Goal: Book appointment/travel/reservation

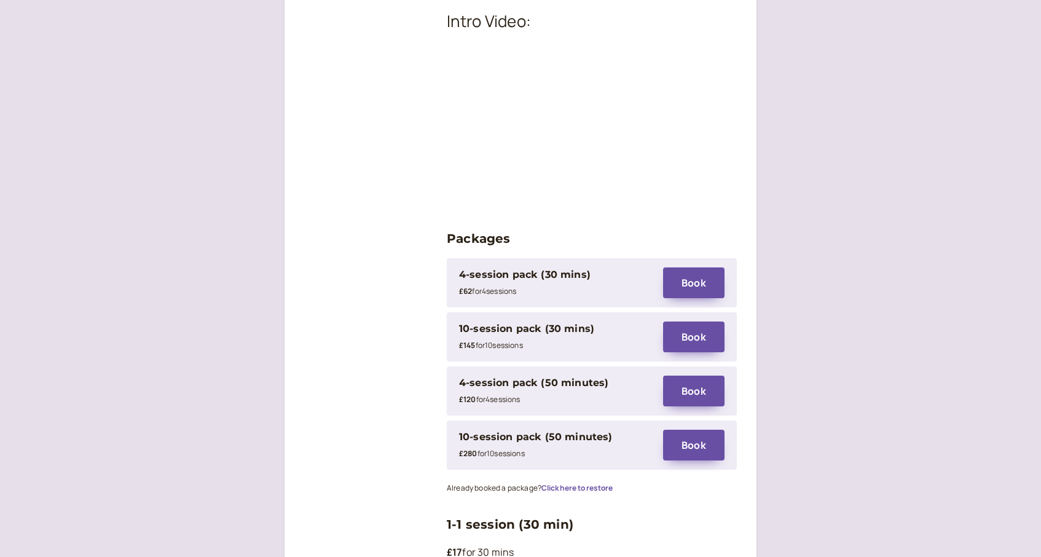
scroll to position [1562, 0]
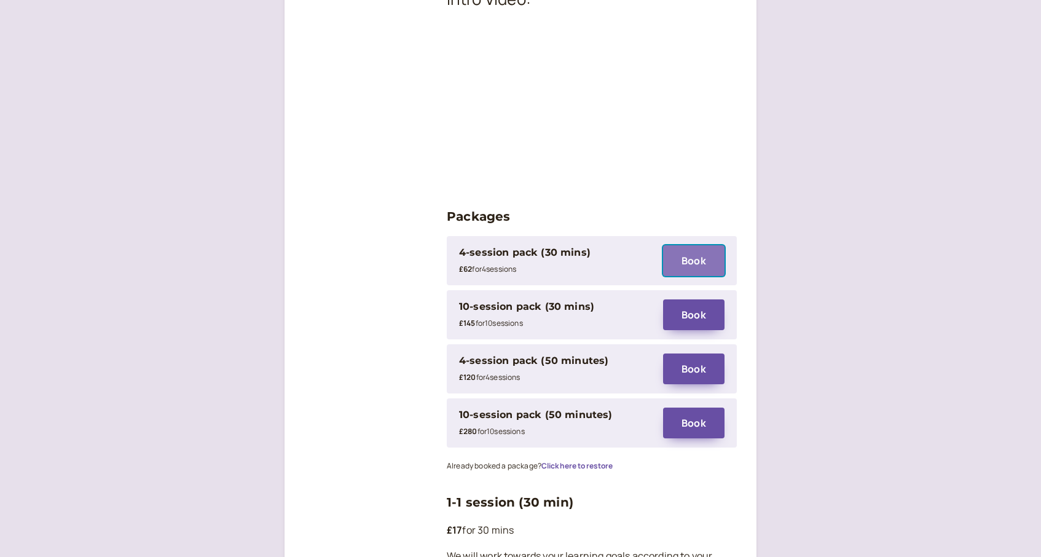
click at [700, 245] on button "Book" at bounding box center [693, 260] width 61 height 31
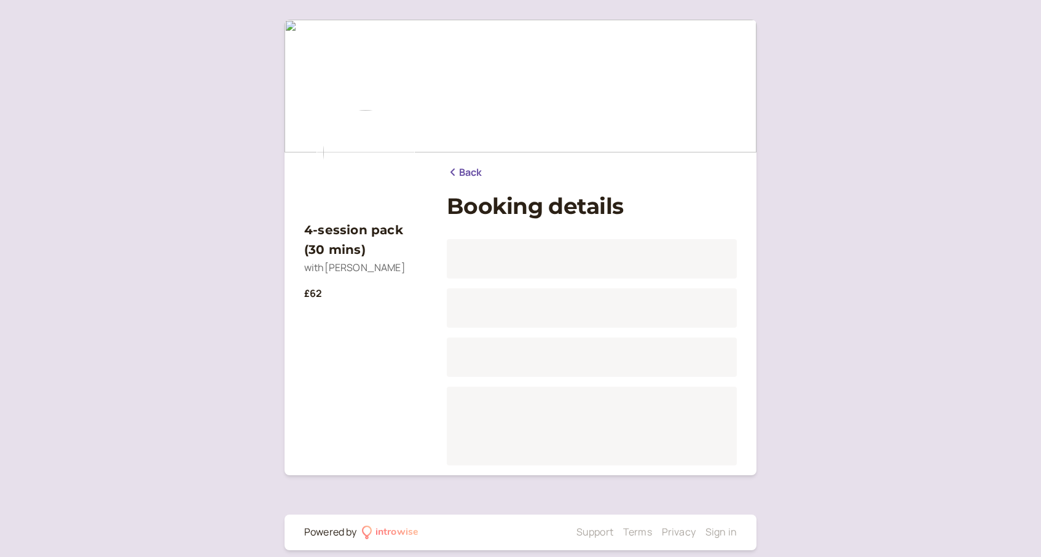
scroll to position [13, 0]
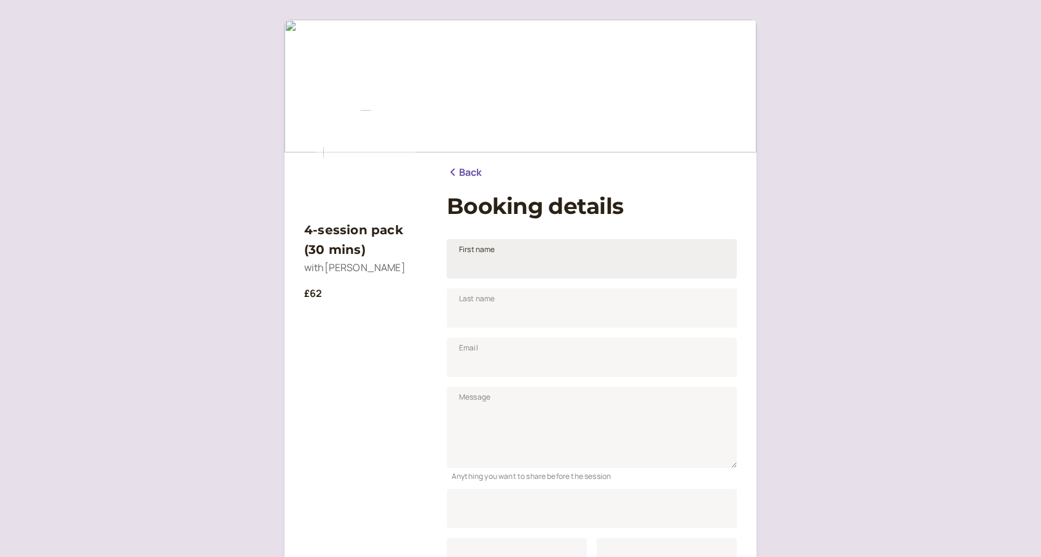
click at [483, 255] on span "First name" at bounding box center [477, 249] width 36 height 12
click at [483, 255] on input "First name" at bounding box center [592, 258] width 290 height 39
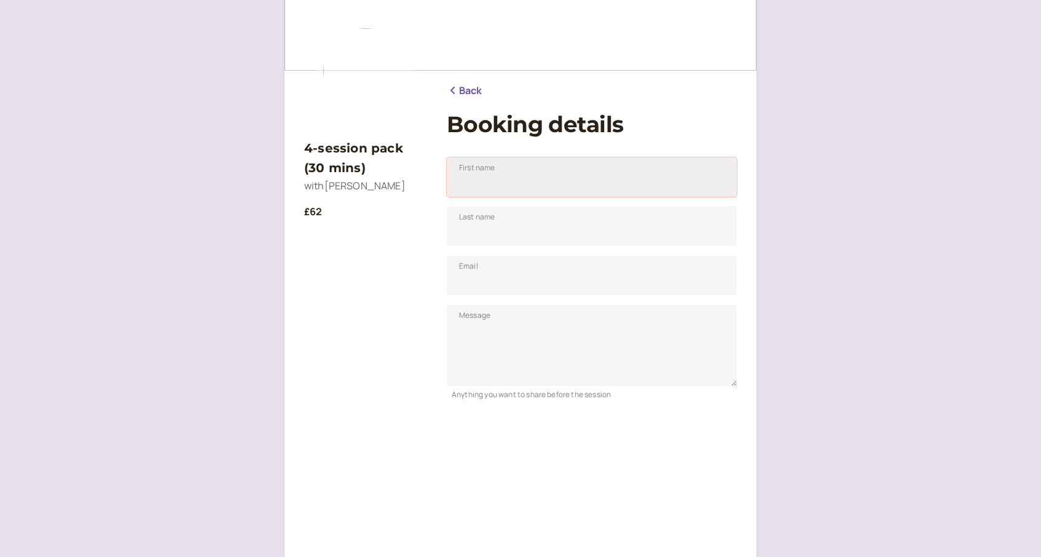
scroll to position [83, 0]
type input "B"
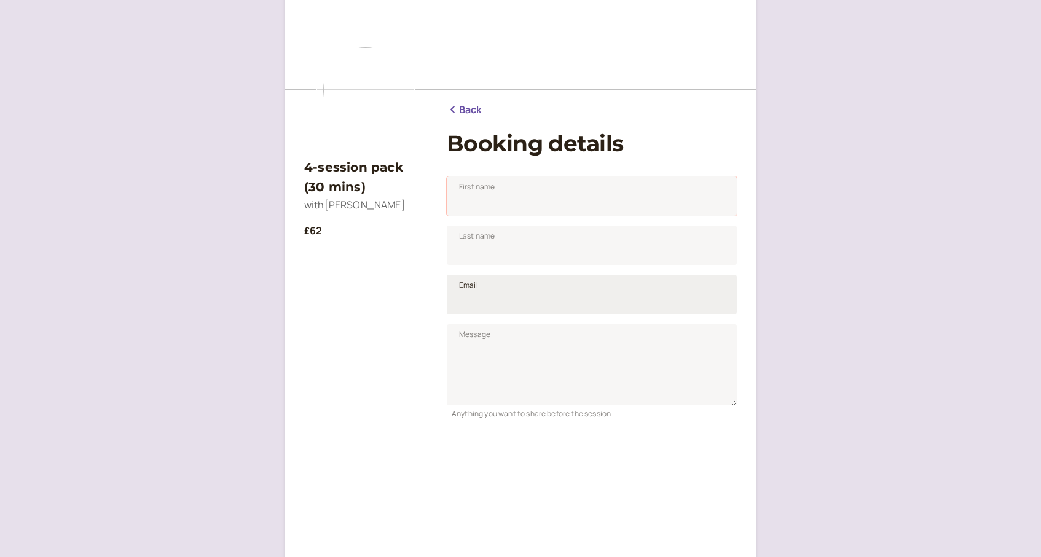
scroll to position [55, 0]
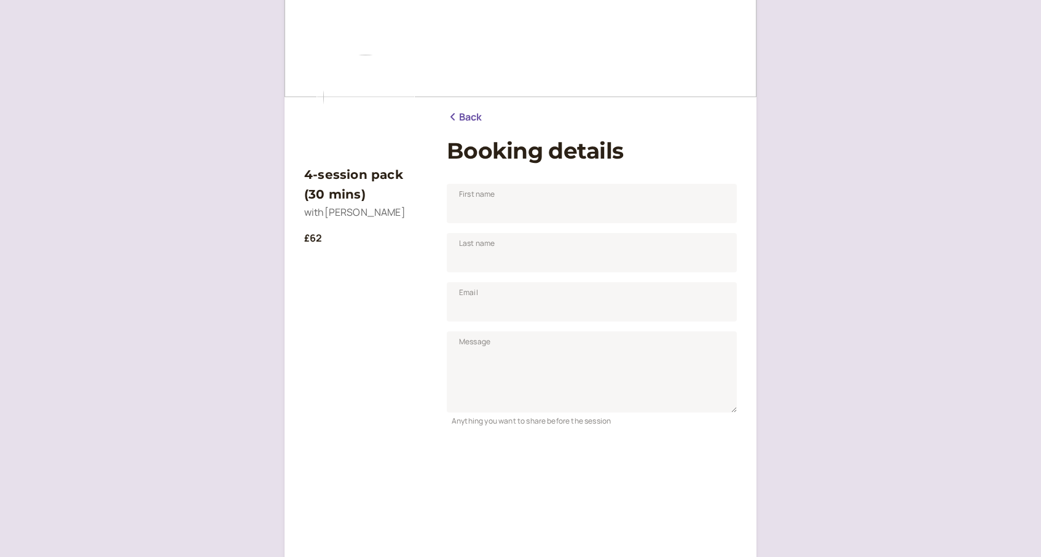
click at [480, 224] on div "Last name" at bounding box center [592, 247] width 290 height 49
click at [479, 213] on input "First name" at bounding box center [592, 203] width 290 height 39
type input "[PERSON_NAME]"
type input "Mola-Ogli"
type input "b"
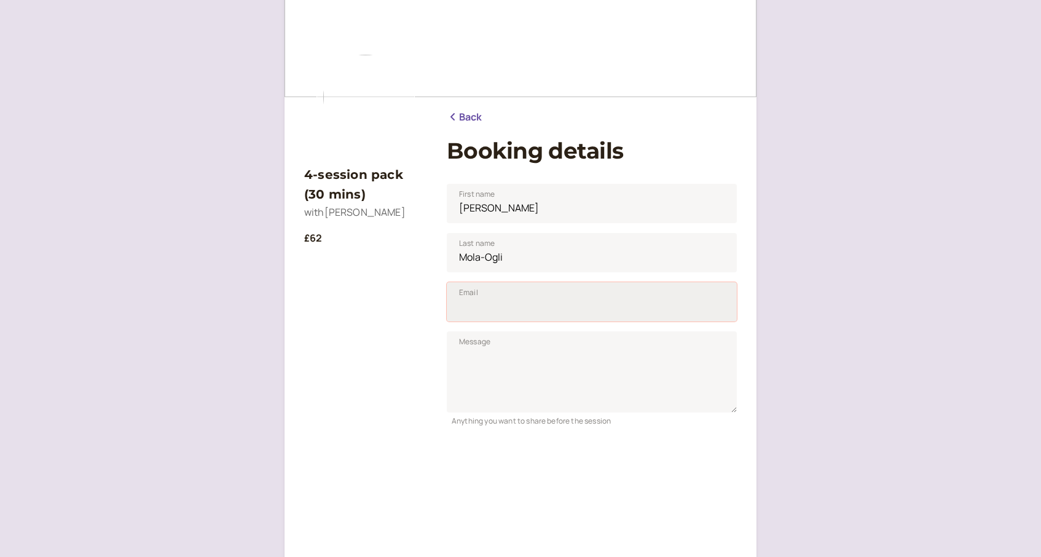
paste input "[EMAIL_ADDRESS][DOMAIN_NAME]"
type input "[EMAIL_ADDRESS][DOMAIN_NAME]"
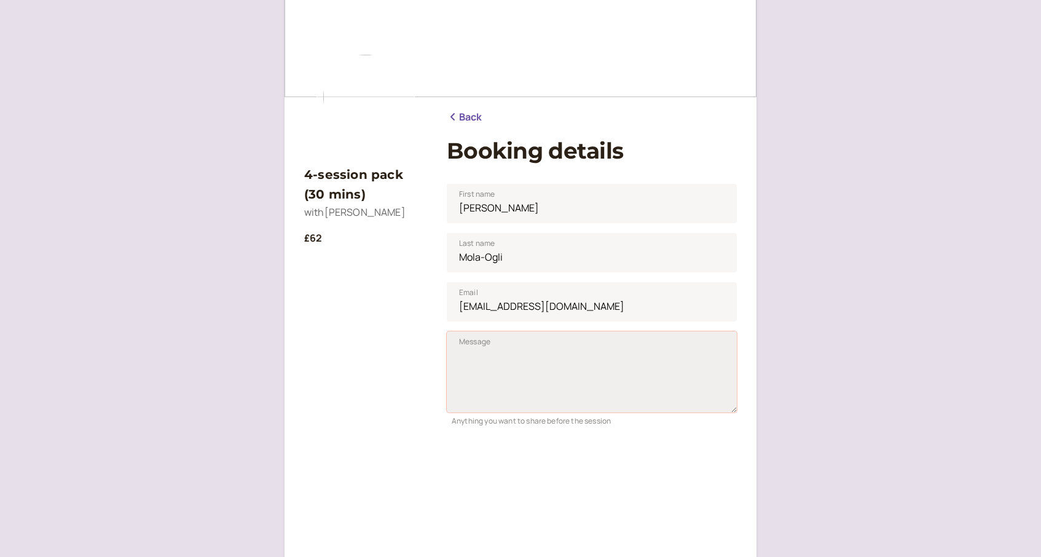
click at [489, 411] on textarea "Message" at bounding box center [592, 371] width 290 height 81
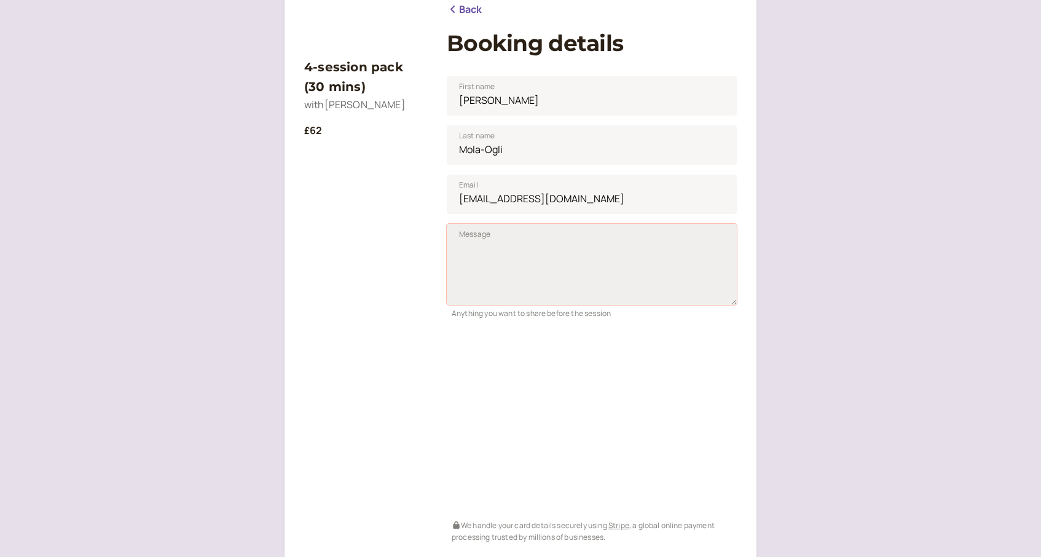
click at [509, 256] on textarea "Message" at bounding box center [592, 264] width 290 height 81
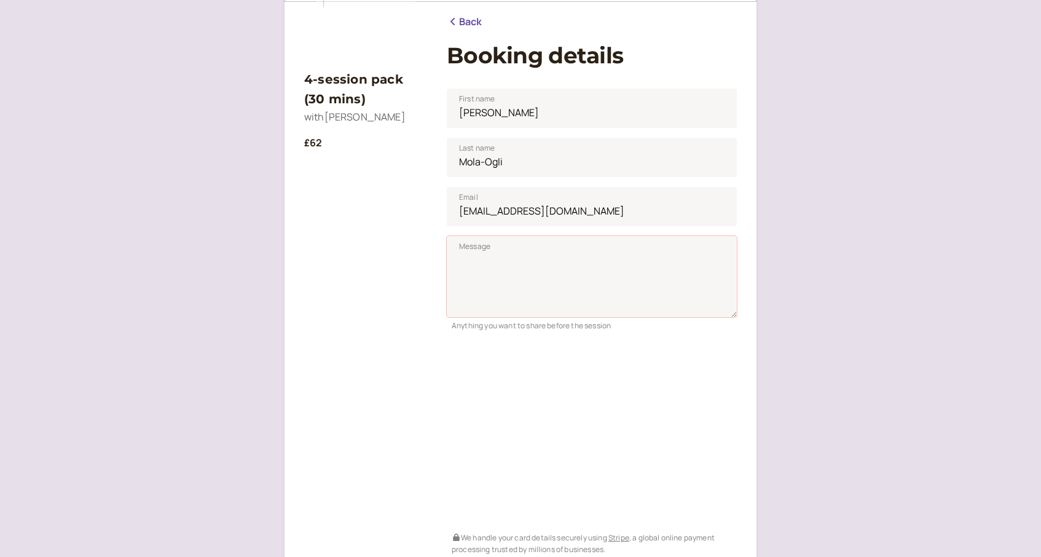
scroll to position [135, 0]
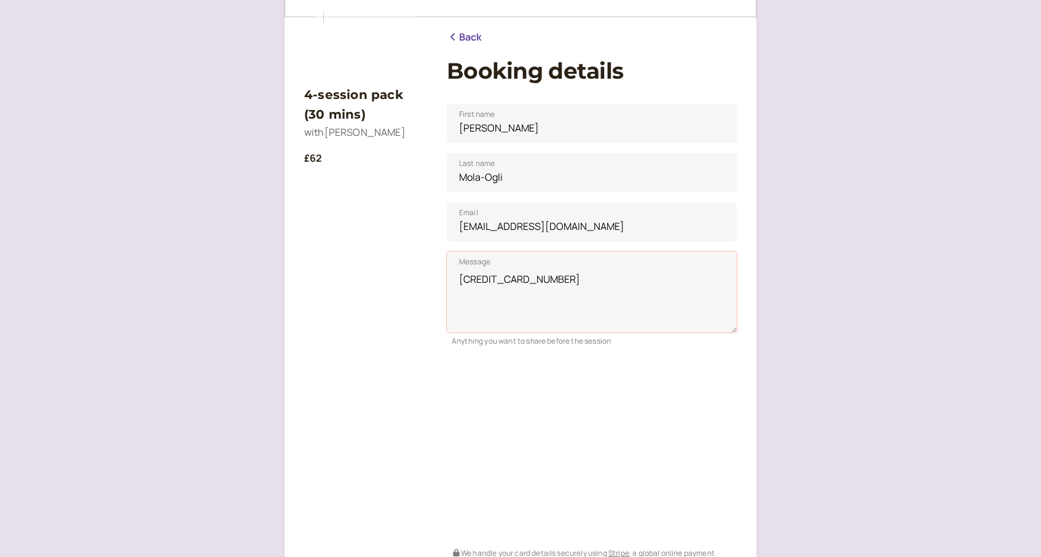
type textarea "4246315440124699"
click at [568, 293] on textarea "4246315440124699" at bounding box center [592, 291] width 290 height 81
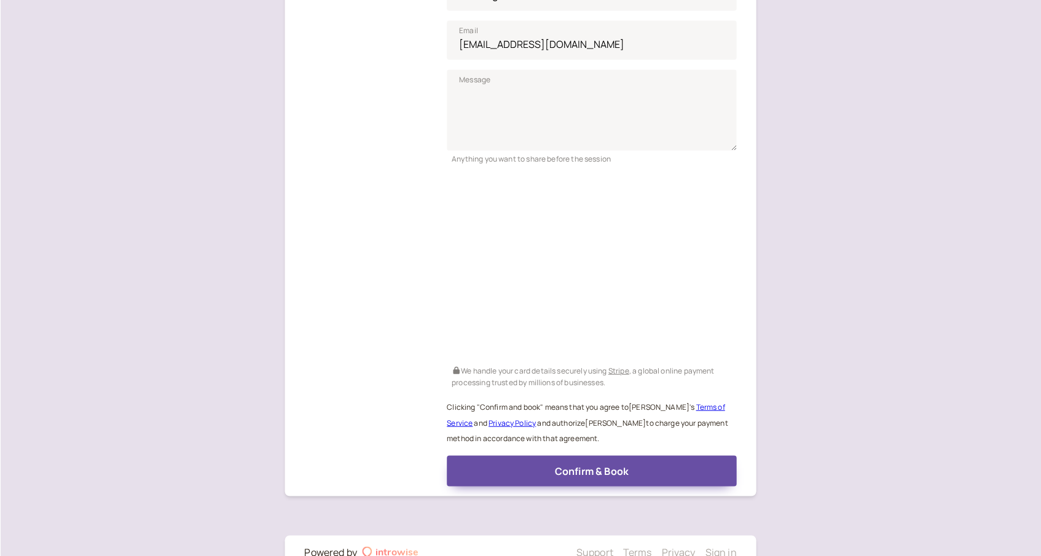
scroll to position [318, 0]
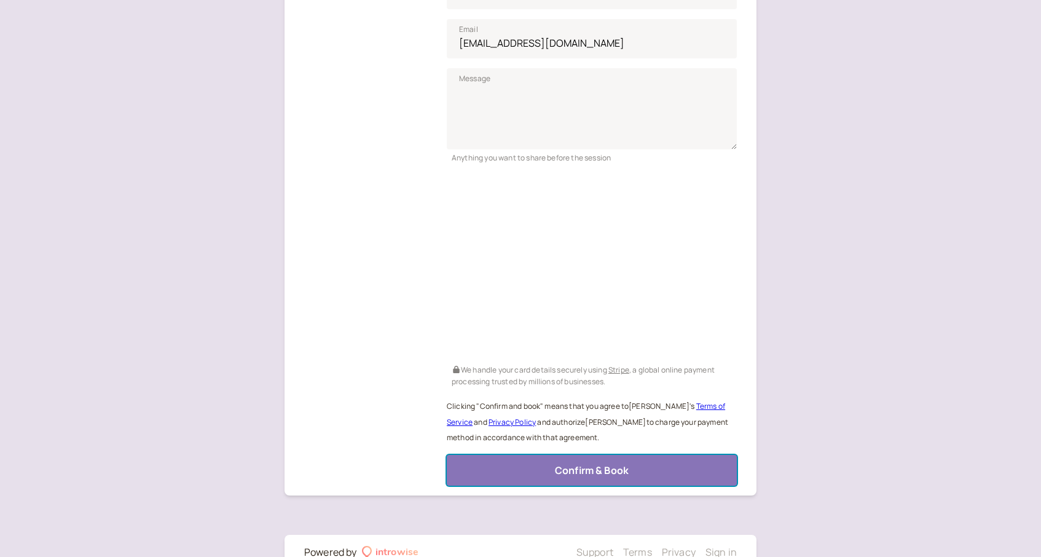
click at [576, 465] on span "Confirm & Book" at bounding box center [592, 470] width 74 height 14
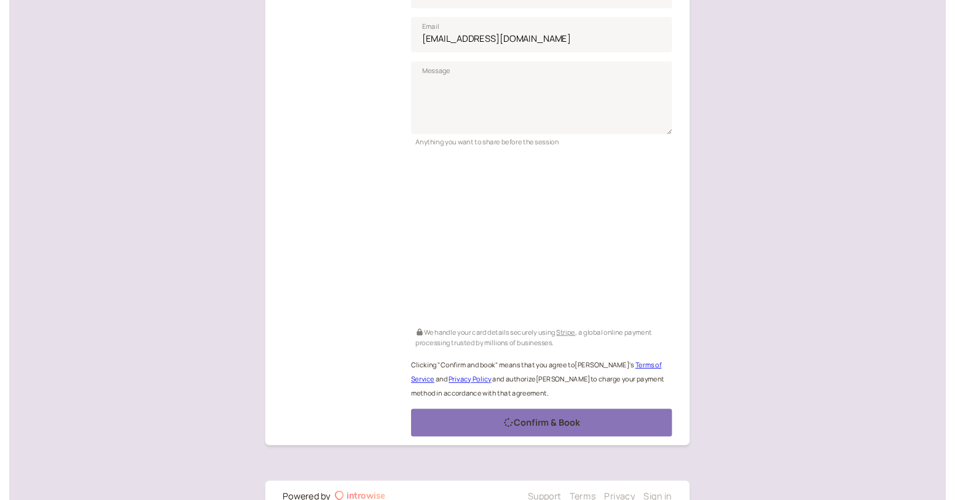
scroll to position [0, 0]
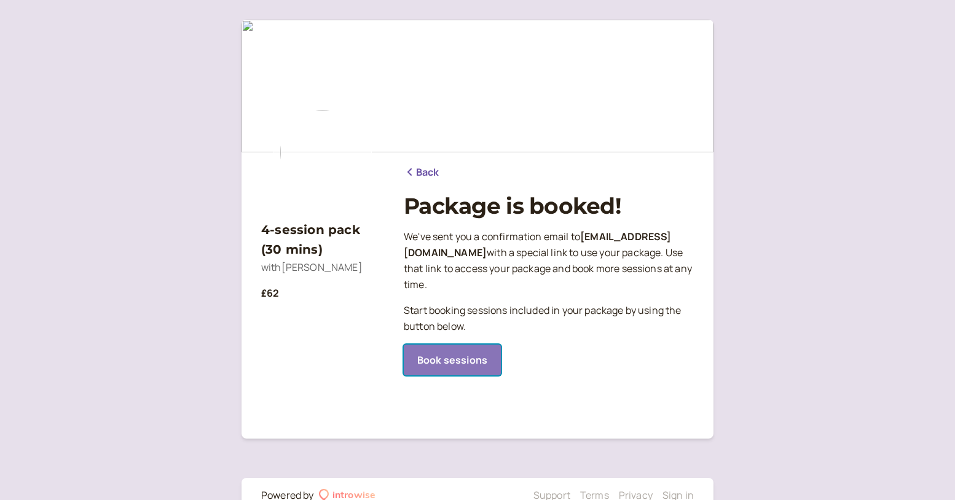
click at [465, 345] on link "Book sessions" at bounding box center [452, 360] width 97 height 31
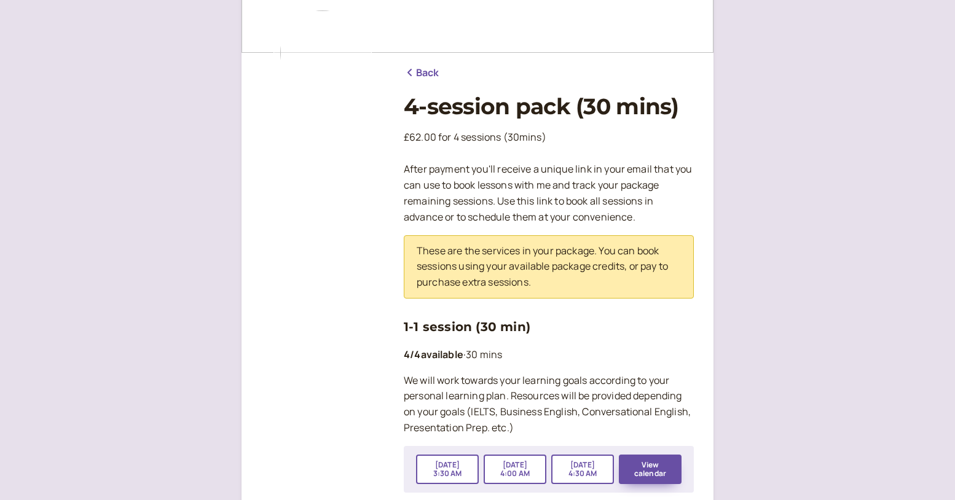
scroll to position [221, 0]
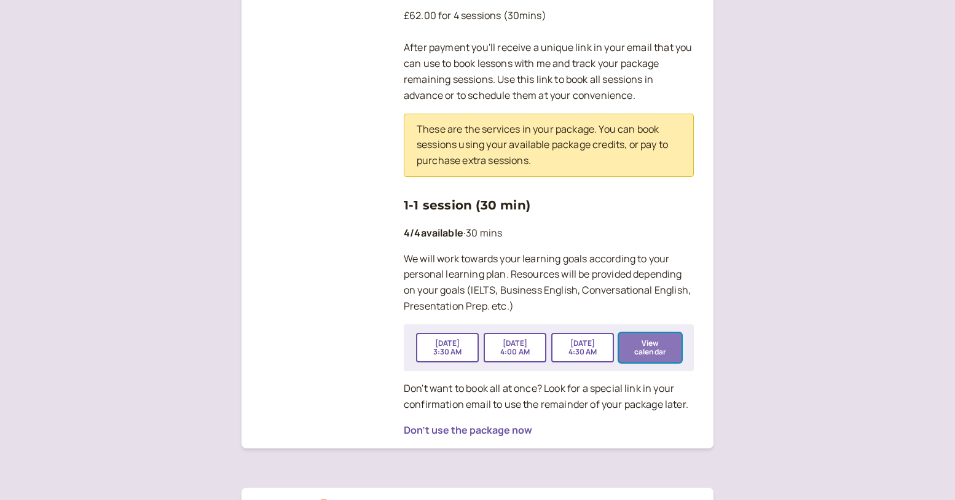
click at [634, 343] on button "View calendar" at bounding box center [650, 347] width 63 height 29
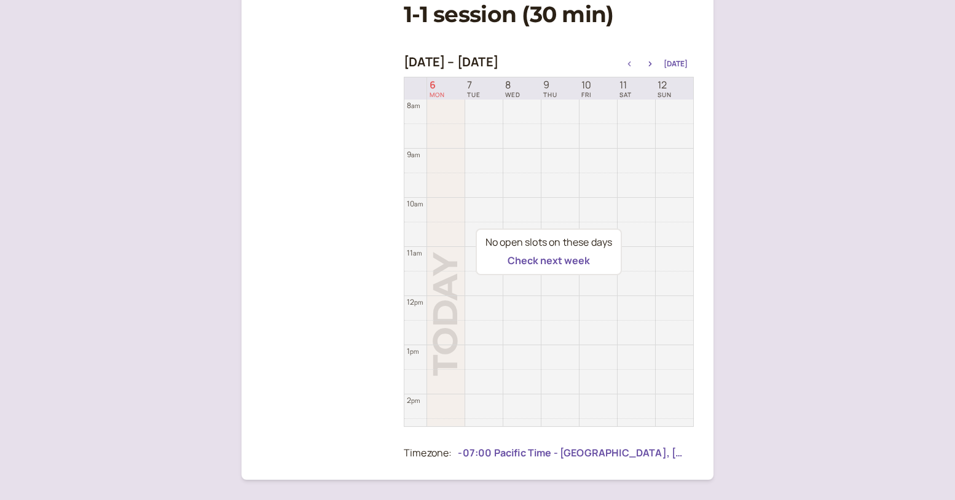
scroll to position [266, 0]
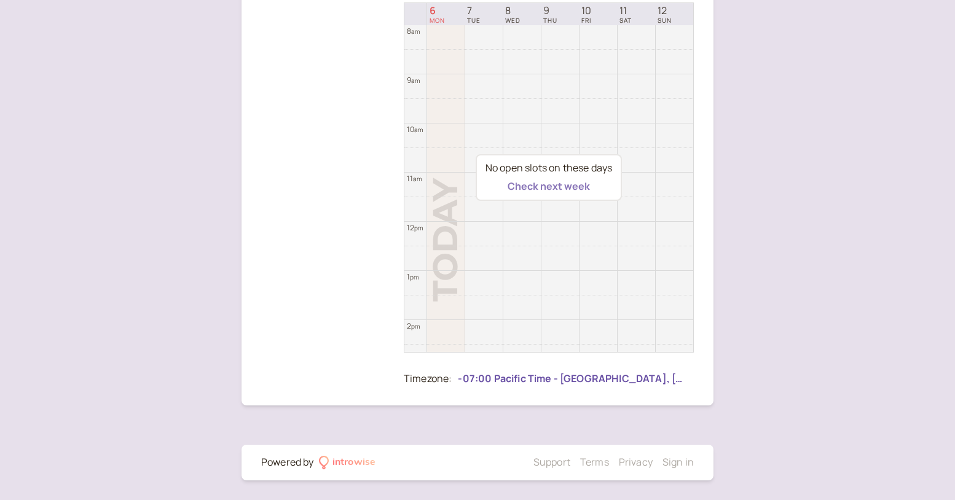
click at [558, 189] on button "Check next week" at bounding box center [549, 186] width 82 height 11
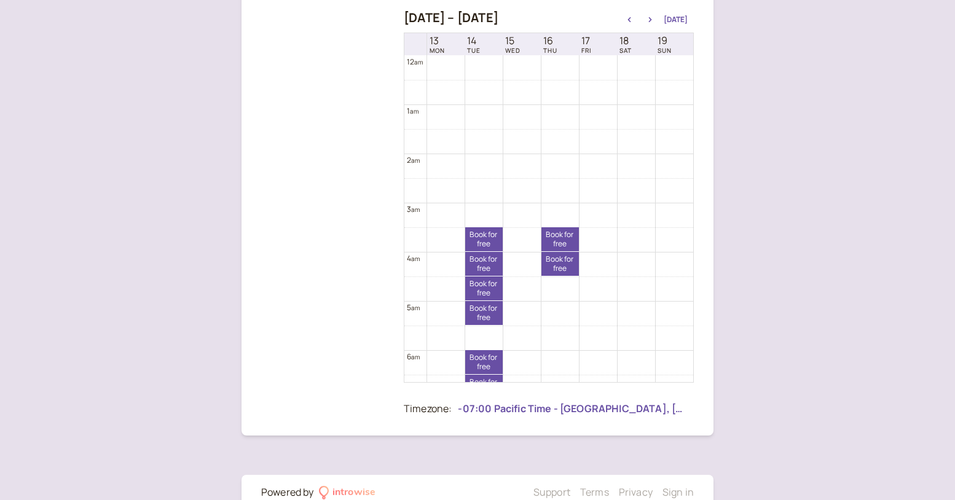
scroll to position [219, 0]
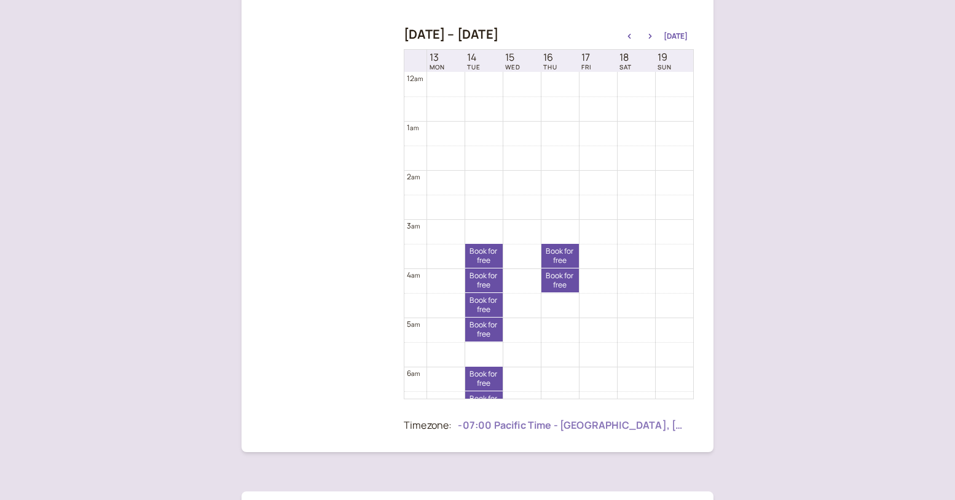
click at [586, 422] on div at bounding box center [573, 426] width 230 height 18
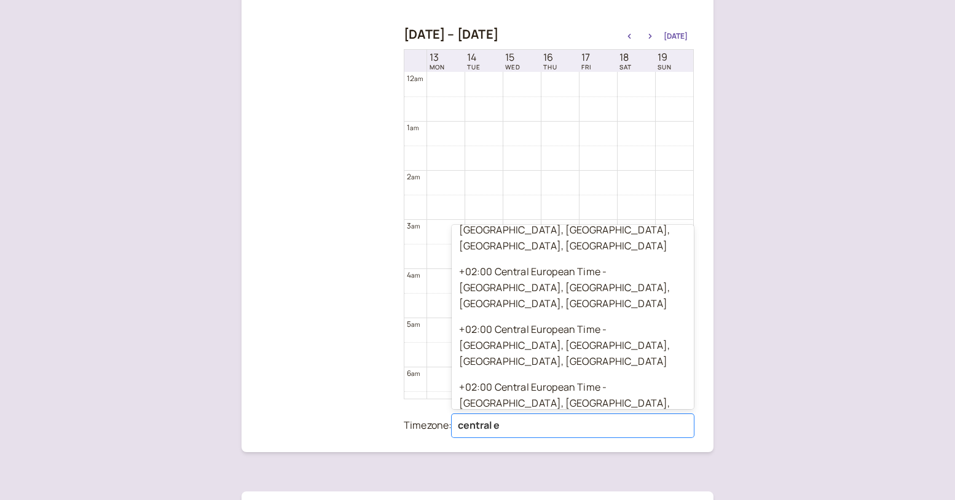
scroll to position [0, 0]
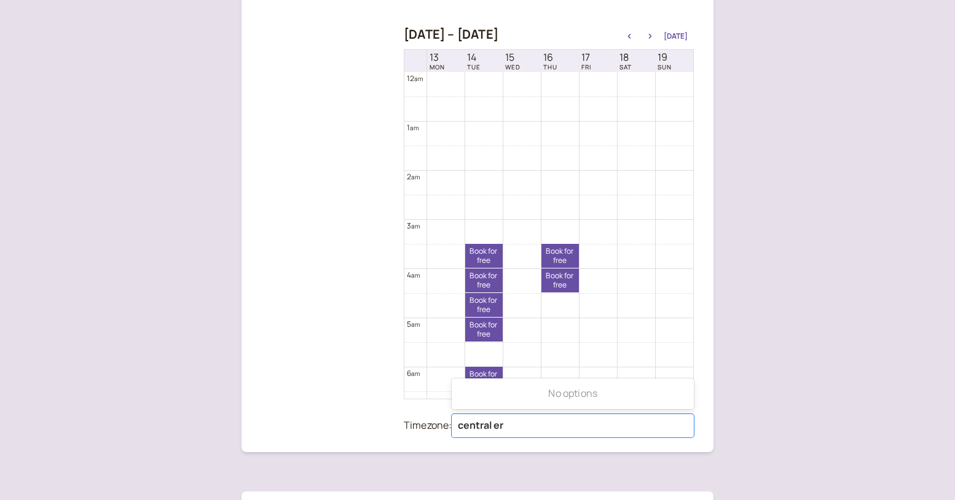
type input "central e"
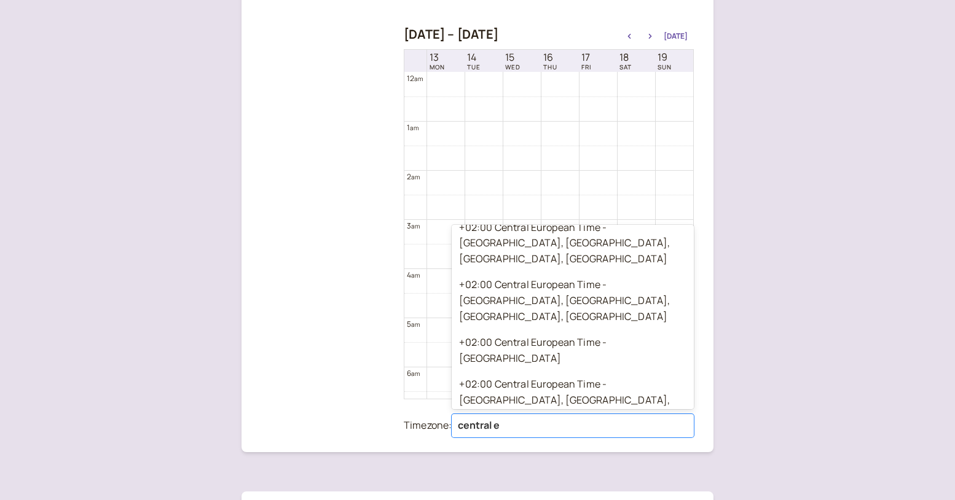
scroll to position [1116, 0]
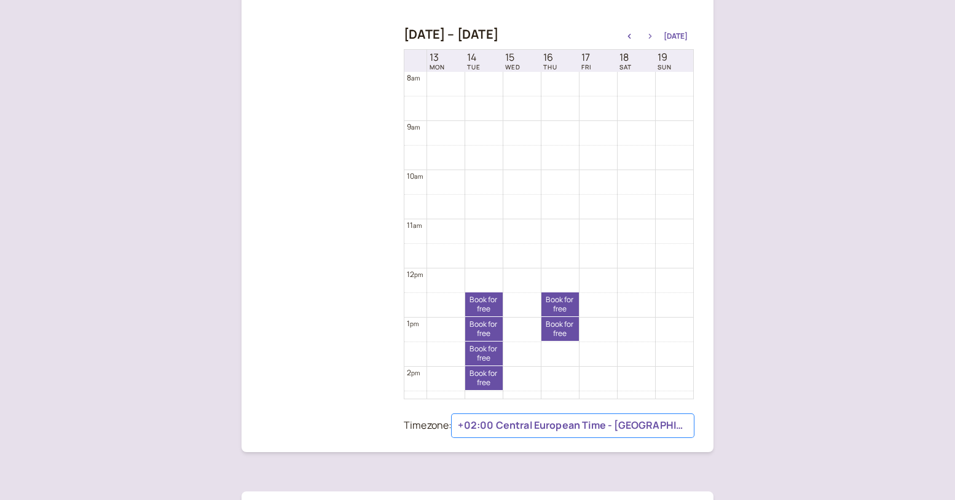
click at [655, 36] on icon "button" at bounding box center [650, 36] width 15 height 5
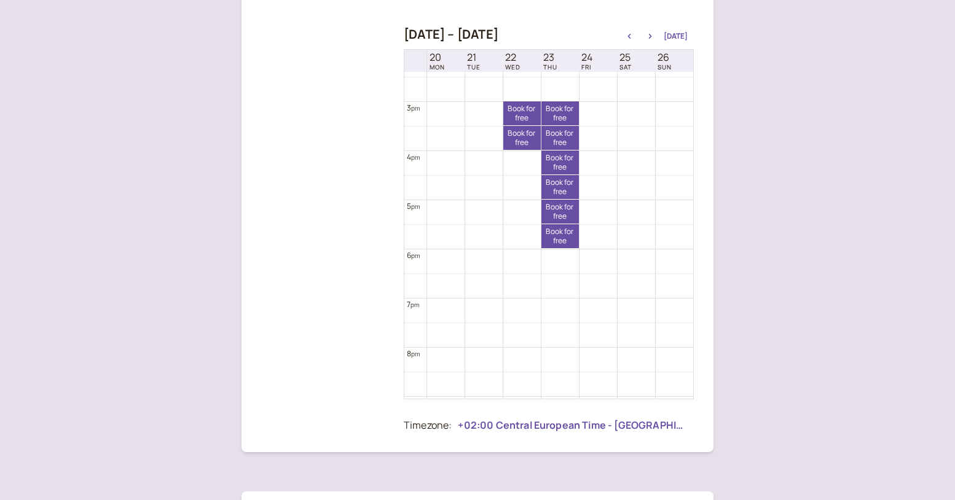
scroll to position [705, 0]
click at [522, 117] on link "Book for free free" at bounding box center [521, 116] width 37 height 24
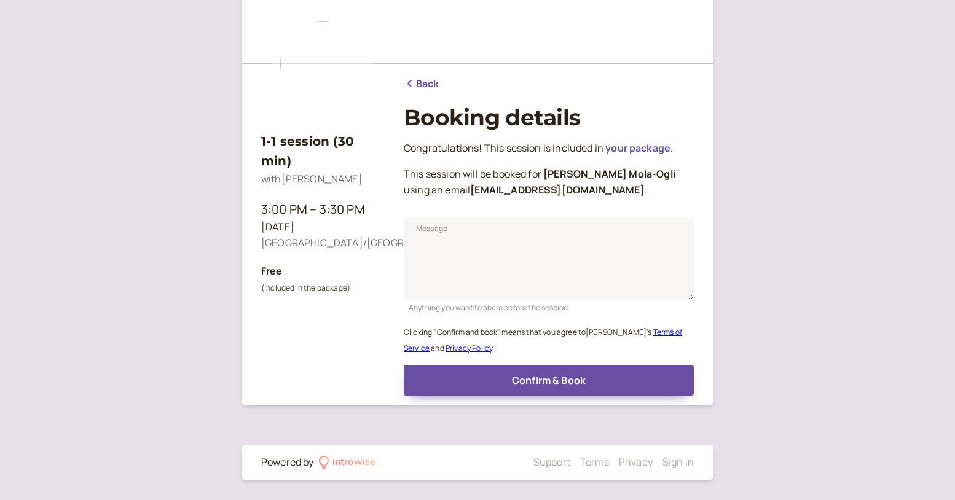
scroll to position [88, 0]
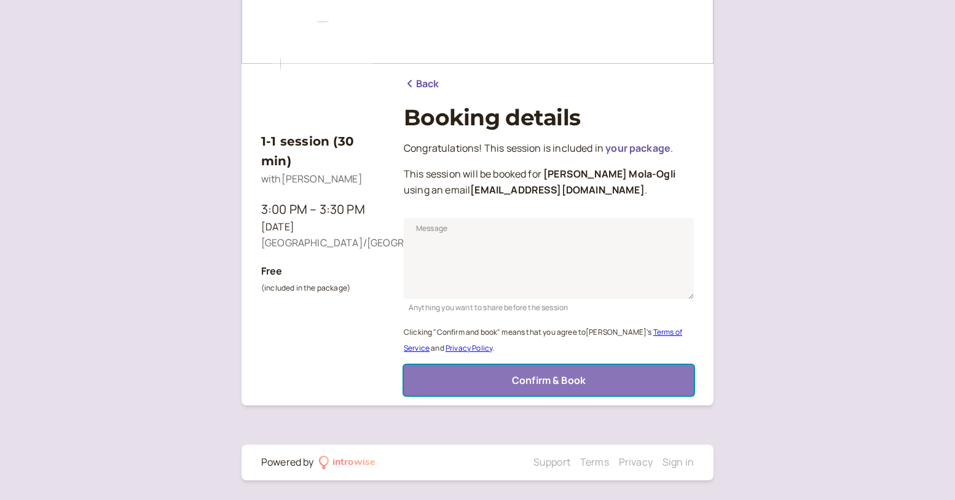
click at [542, 383] on span "Confirm & Book" at bounding box center [549, 381] width 74 height 14
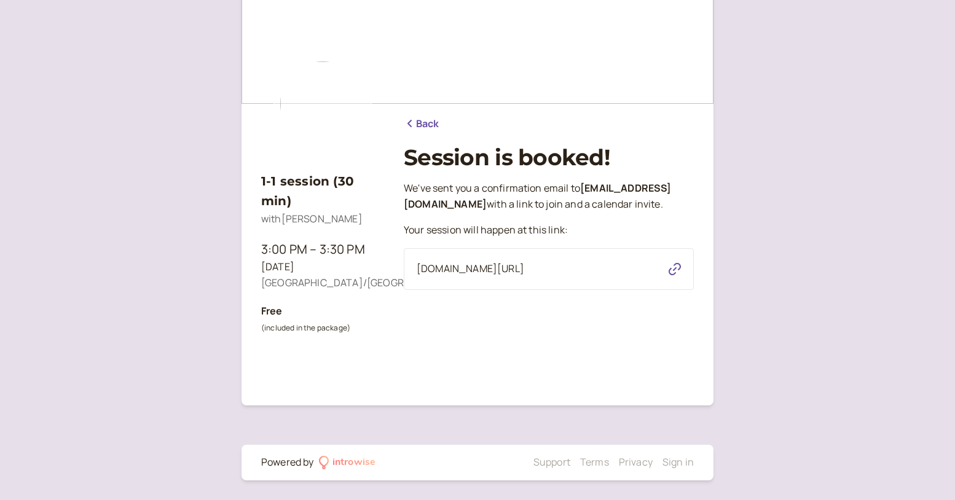
scroll to position [0, 0]
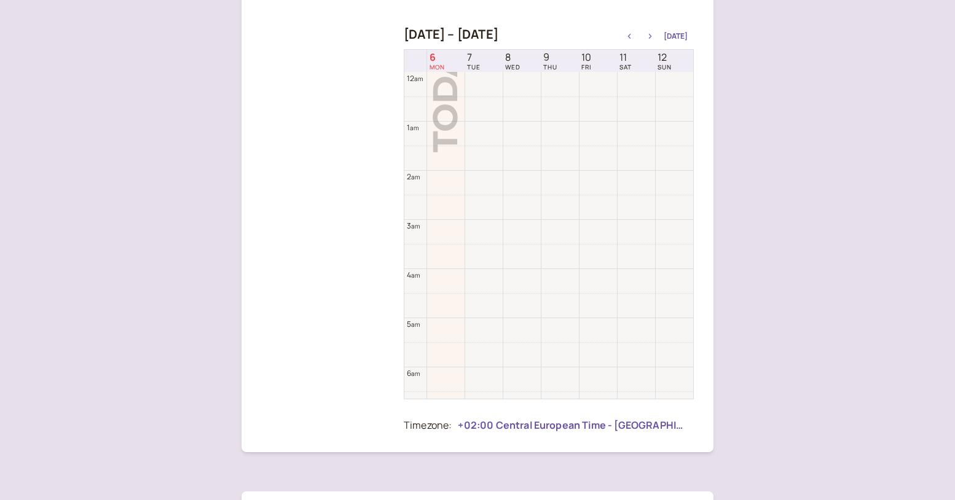
scroll to position [394, 0]
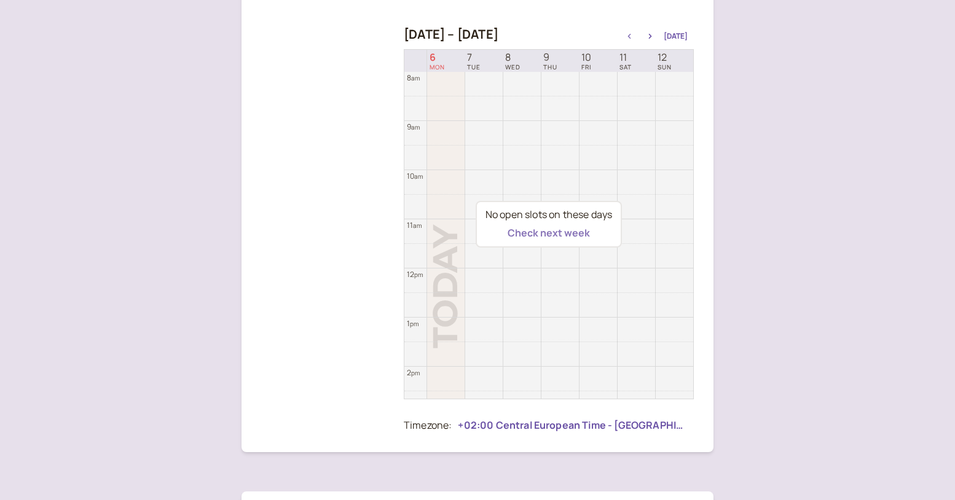
click at [565, 238] on button "Check next week" at bounding box center [549, 232] width 82 height 11
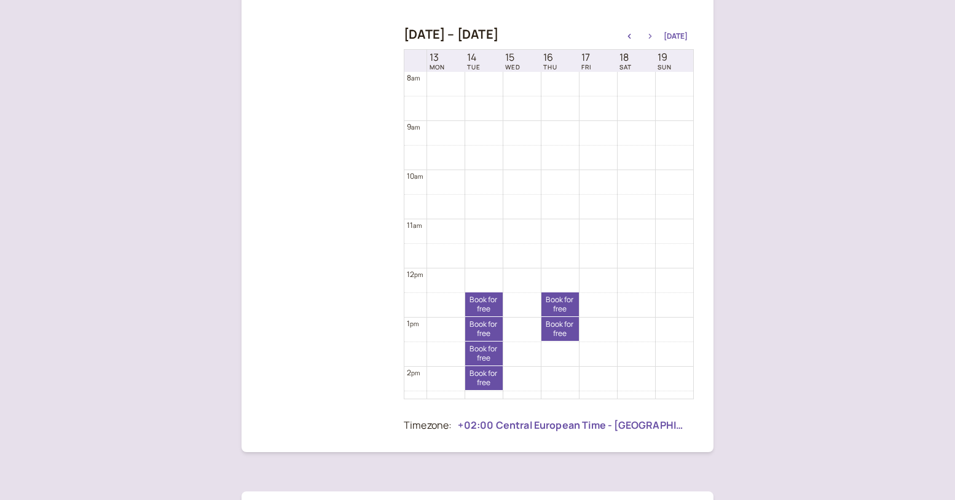
click at [655, 36] on icon "button" at bounding box center [650, 36] width 15 height 5
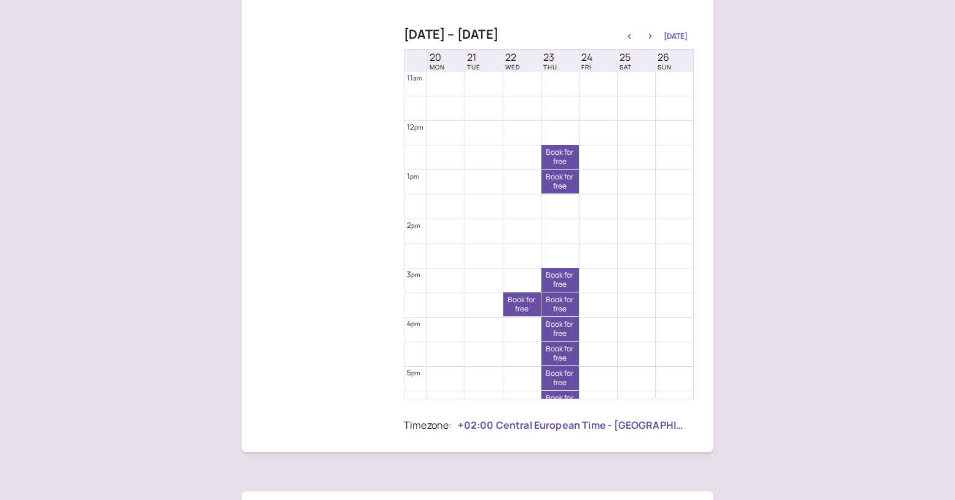
scroll to position [551, 0]
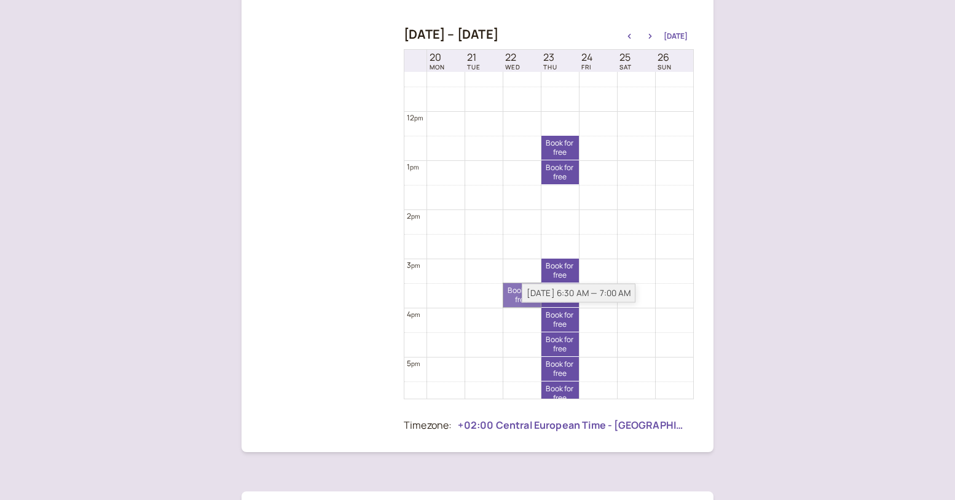
click at [519, 296] on link "Book for free free" at bounding box center [521, 295] width 37 height 24
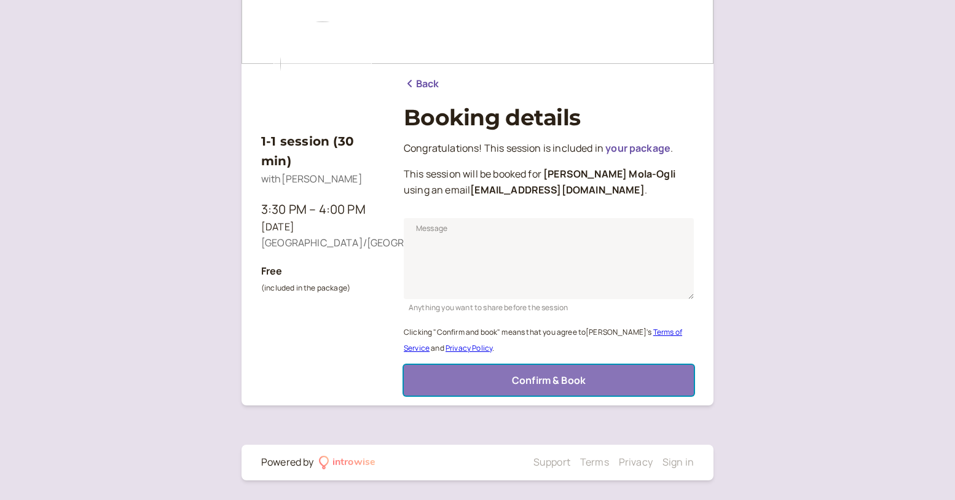
click at [517, 377] on span "Confirm & Book" at bounding box center [549, 381] width 74 height 14
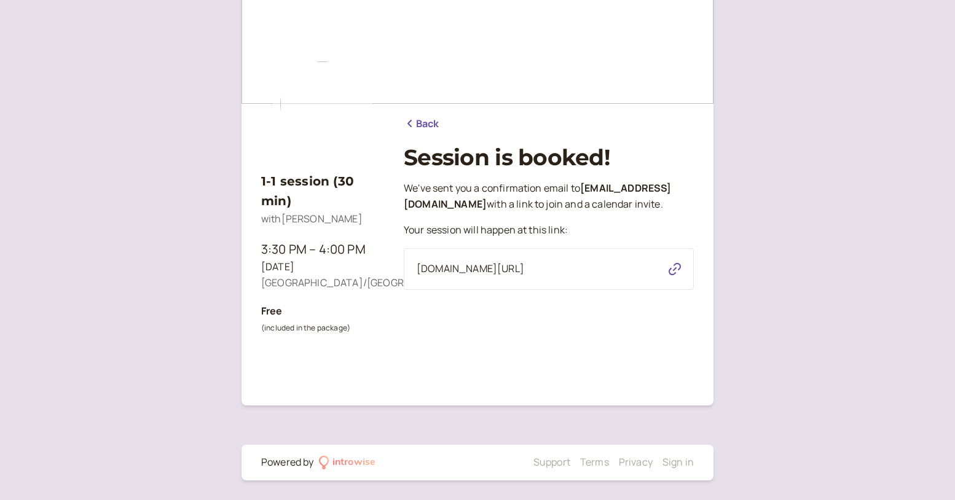
scroll to position [49, 0]
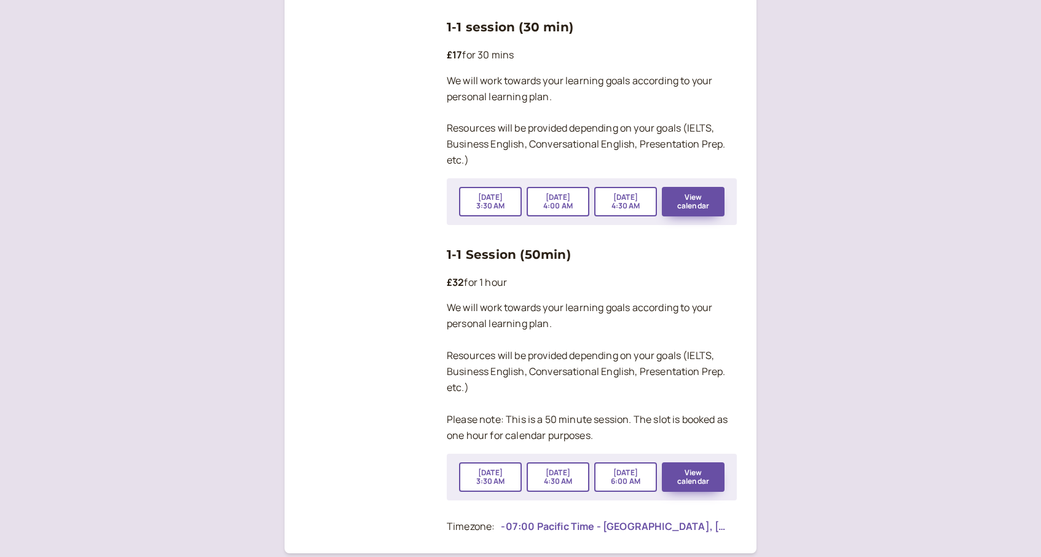
scroll to position [2080, 0]
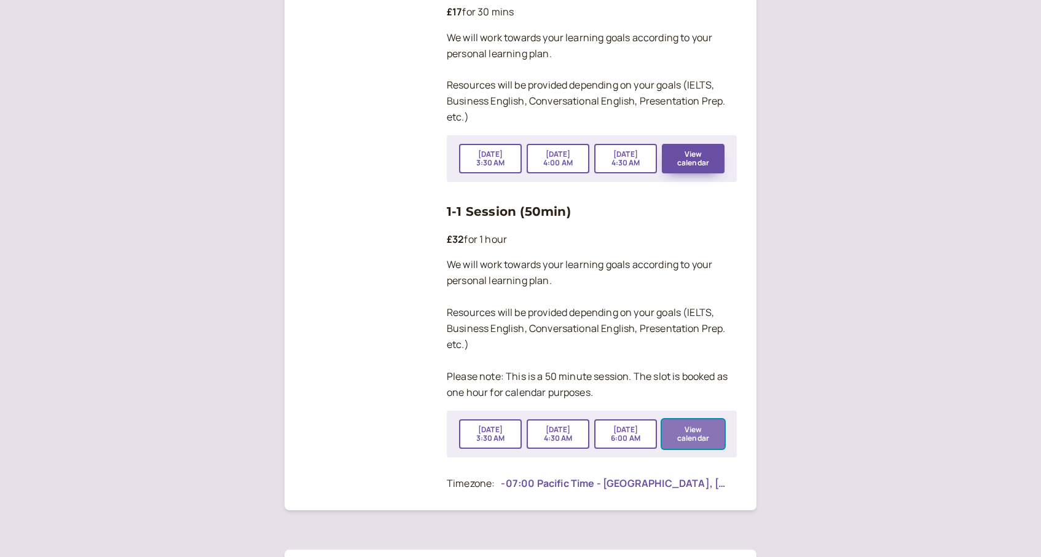
click at [695, 419] on button "View calendar" at bounding box center [693, 433] width 63 height 29
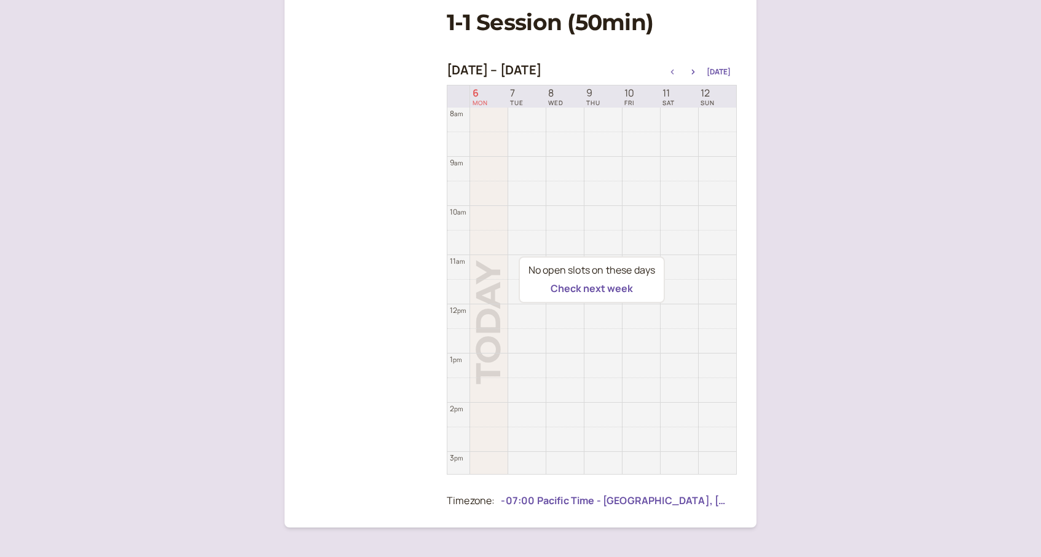
scroll to position [178, 0]
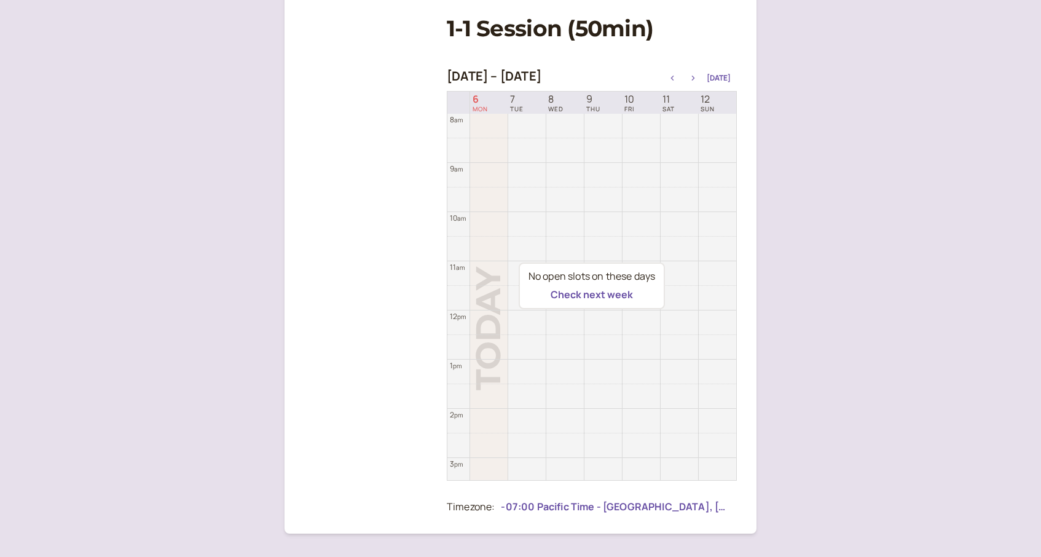
click at [697, 77] on icon "button" at bounding box center [693, 78] width 15 height 5
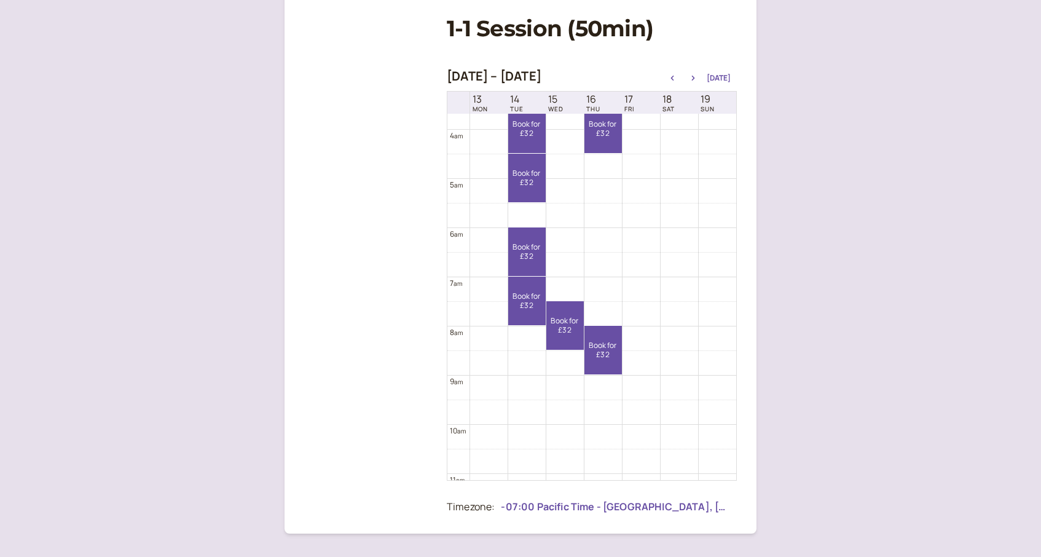
scroll to position [143, 0]
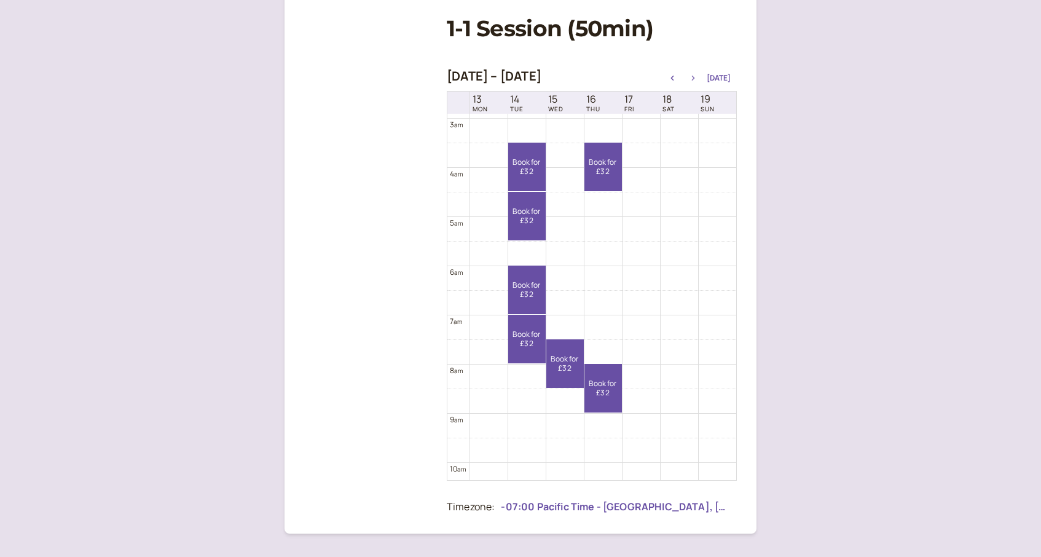
click at [696, 77] on icon "button" at bounding box center [693, 78] width 15 height 5
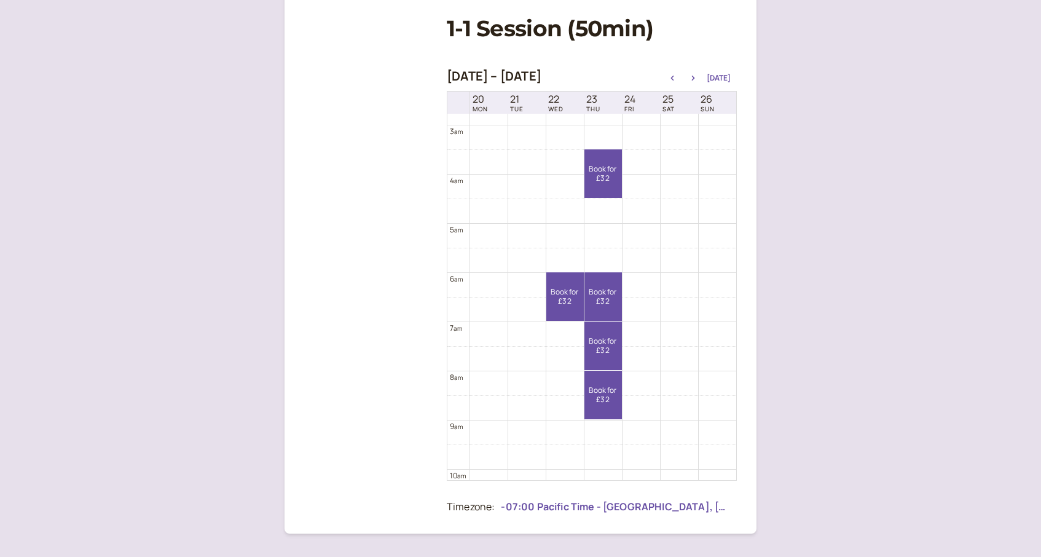
scroll to position [144, 0]
click at [559, 504] on div at bounding box center [616, 507] width 230 height 18
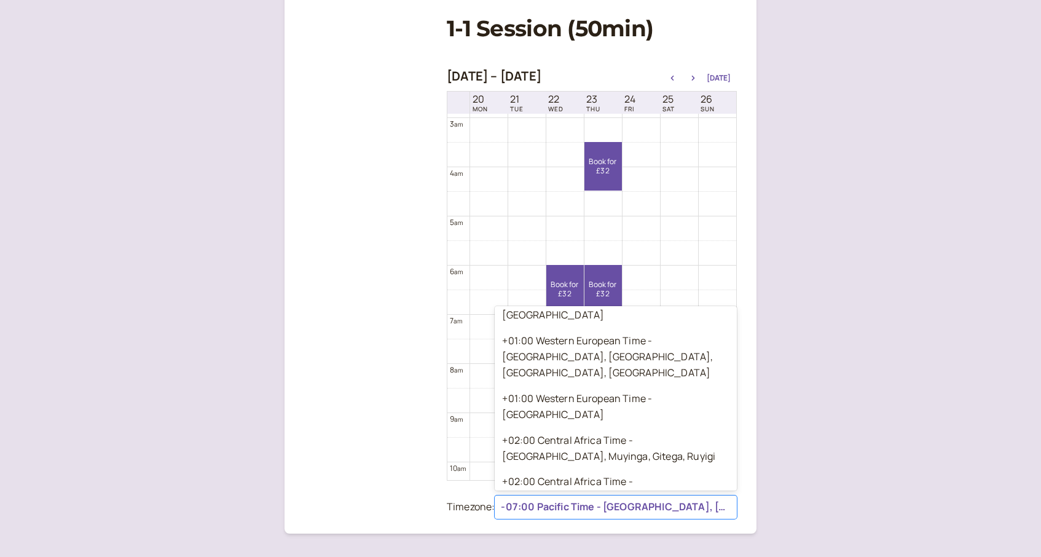
scroll to position [6414, 0]
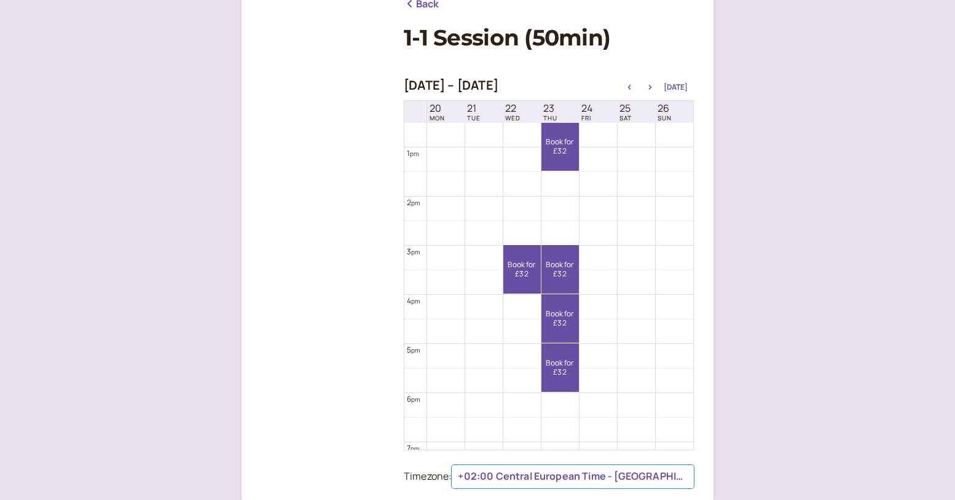
scroll to position [621, 0]
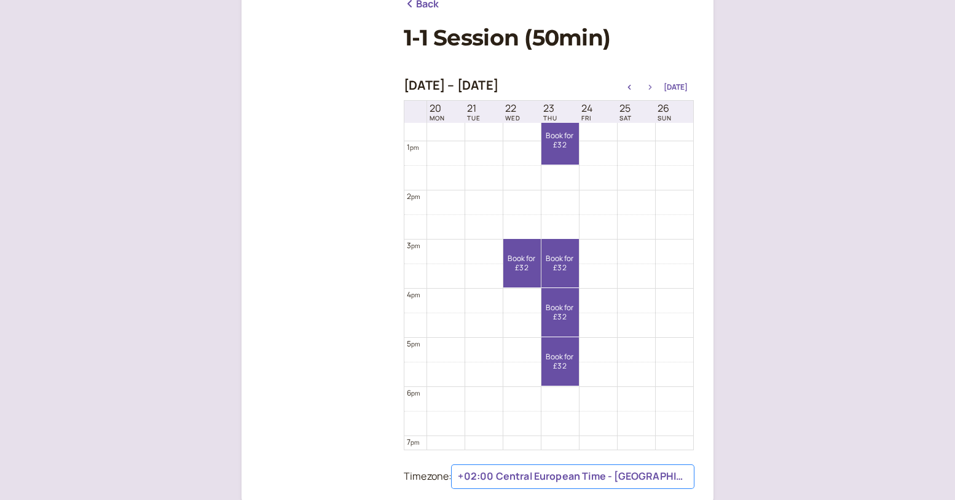
click at [654, 88] on icon "button" at bounding box center [650, 87] width 15 height 5
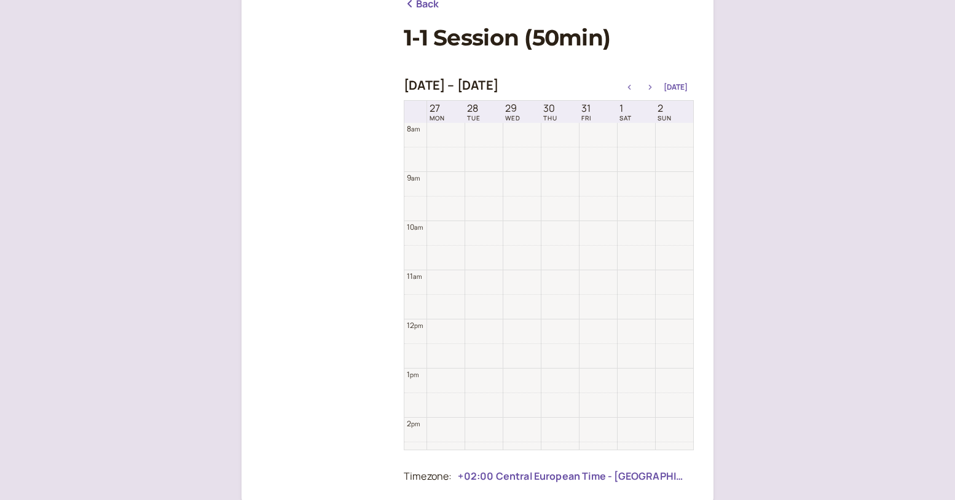
click at [654, 88] on icon "button" at bounding box center [650, 87] width 15 height 5
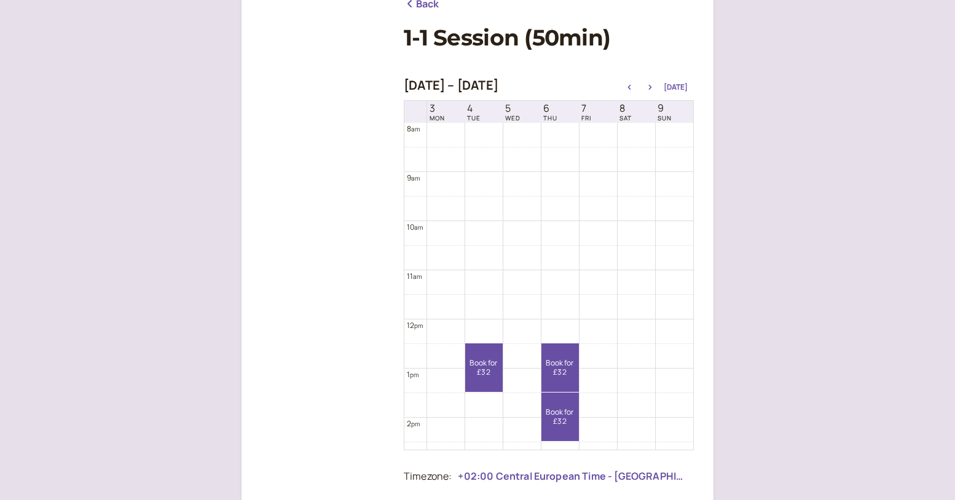
click at [632, 93] on div "Nov 2 – Nov 9, 2025 Today" at bounding box center [549, 86] width 290 height 17
click at [632, 87] on icon "button" at bounding box center [629, 87] width 15 height 5
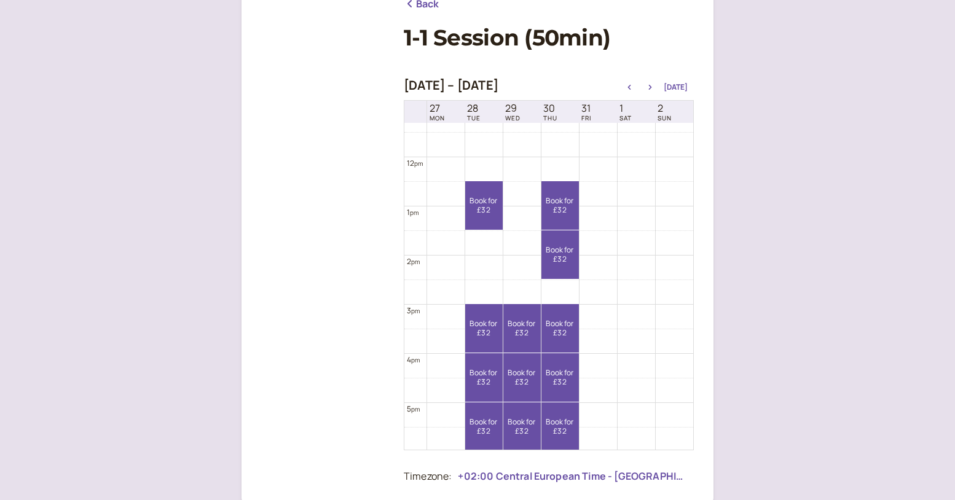
scroll to position [555, 0]
click at [629, 89] on icon "button" at bounding box center [629, 87] width 15 height 5
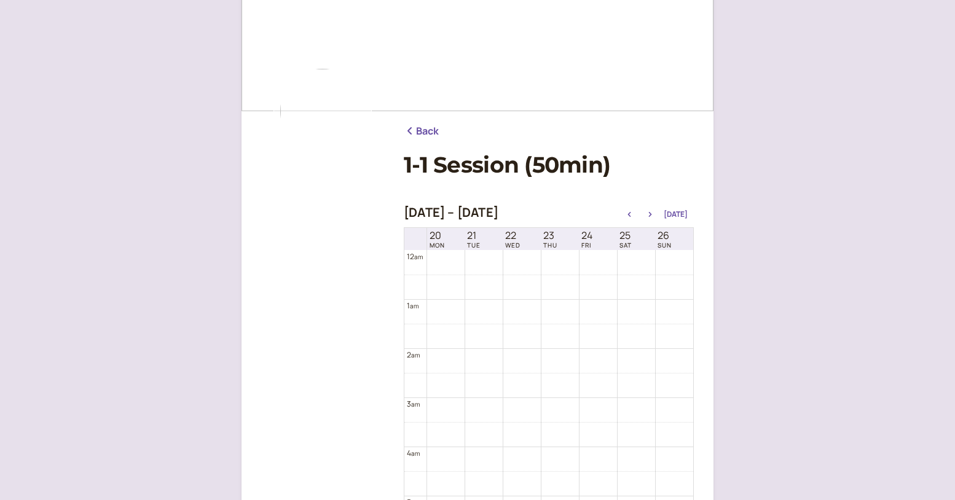
scroll to position [0, 0]
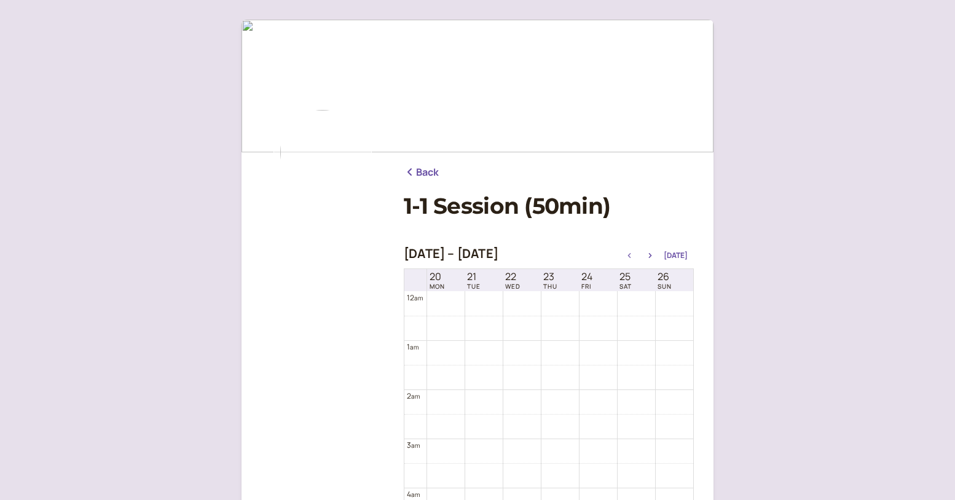
click at [635, 254] on icon "button" at bounding box center [629, 255] width 15 height 5
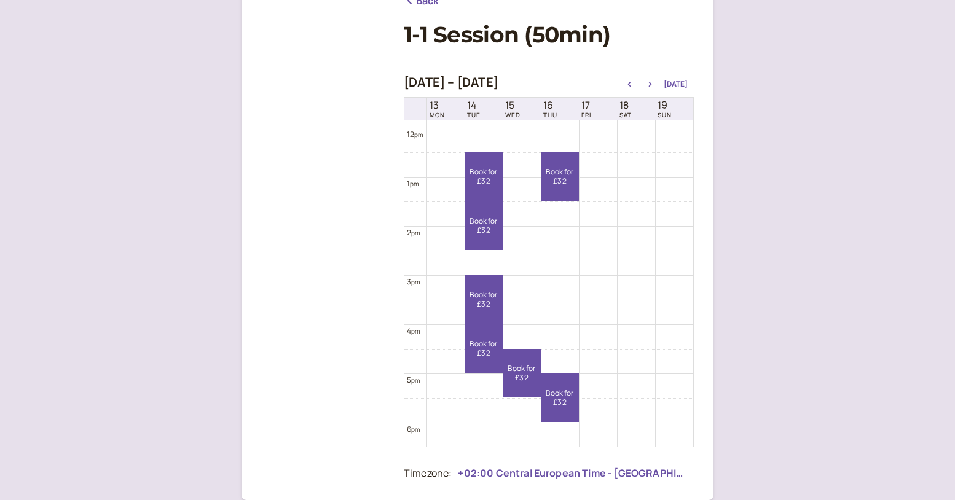
scroll to position [588, 0]
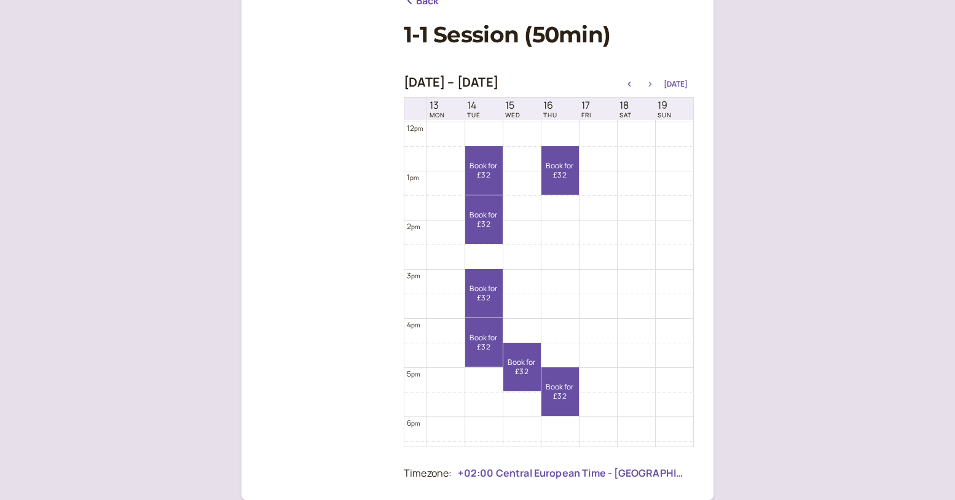
click at [652, 84] on icon "button" at bounding box center [650, 84] width 3 height 5
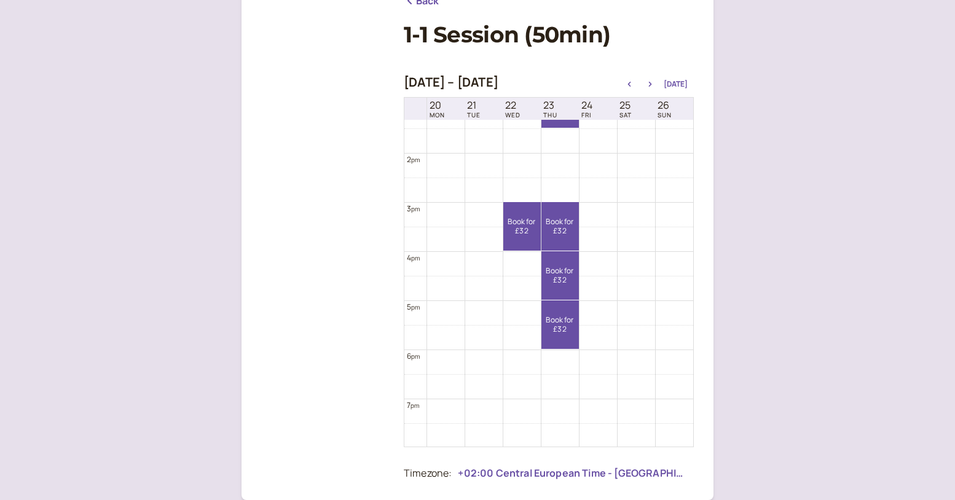
scroll to position [490, 0]
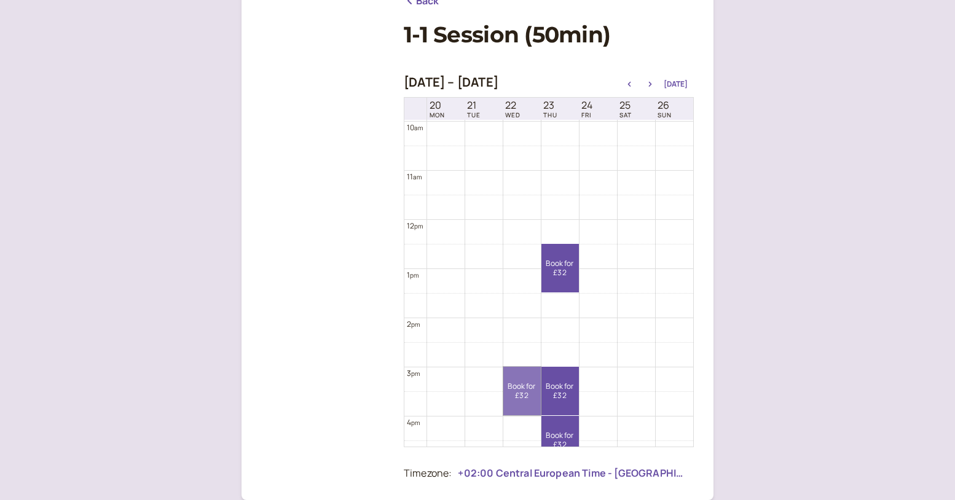
click at [536, 381] on link "Book for £32 £32" at bounding box center [521, 391] width 37 height 49
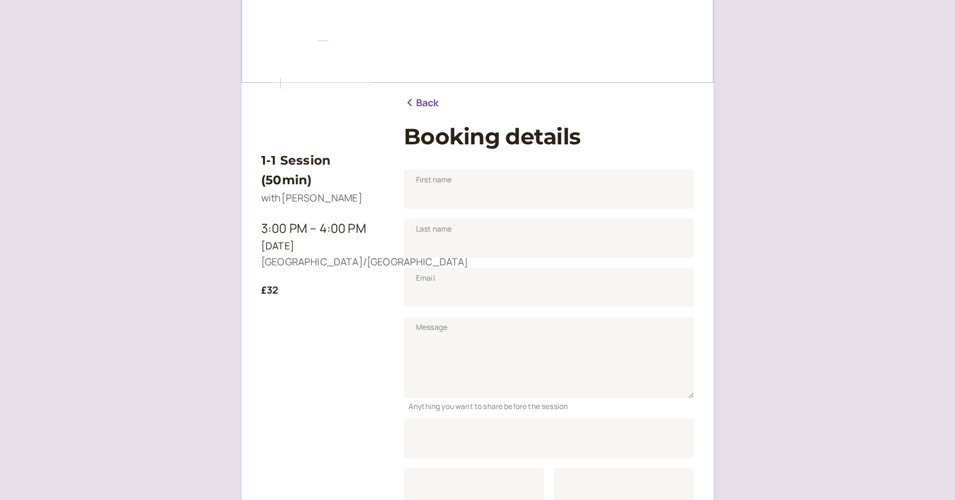
scroll to position [152, 0]
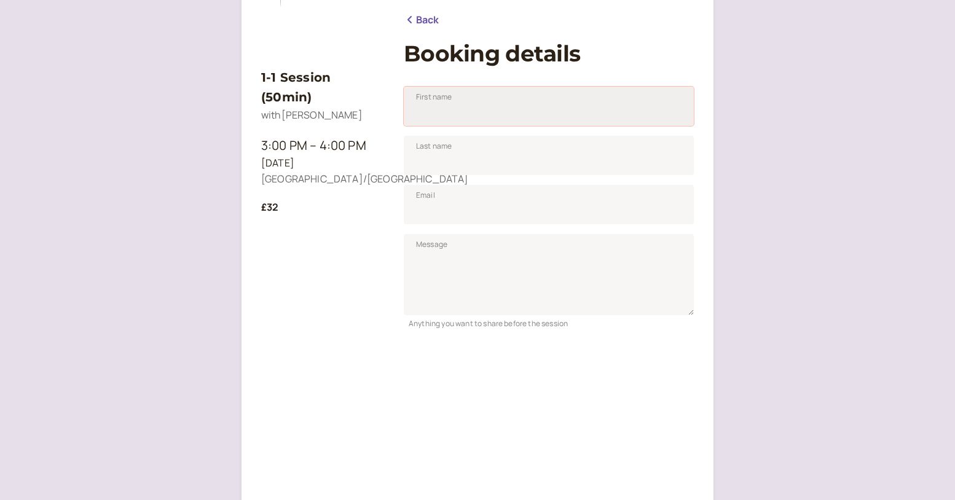
click at [527, 106] on input "First name" at bounding box center [549, 106] width 290 height 39
type input "D"
type input "[PERSON_NAME]"
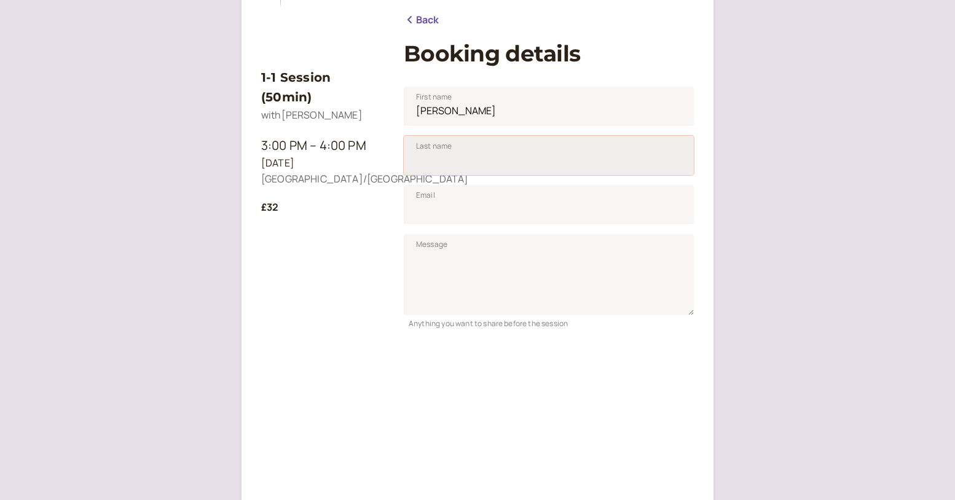
click at [520, 151] on input "Last name" at bounding box center [549, 155] width 290 height 39
click at [345, 224] on div "1-1 Session (50min) with Emily King 3:00 PM – 4:00 PM Wed, Oct 22 Europe/Zurich…" at bounding box center [322, 350] width 123 height 602
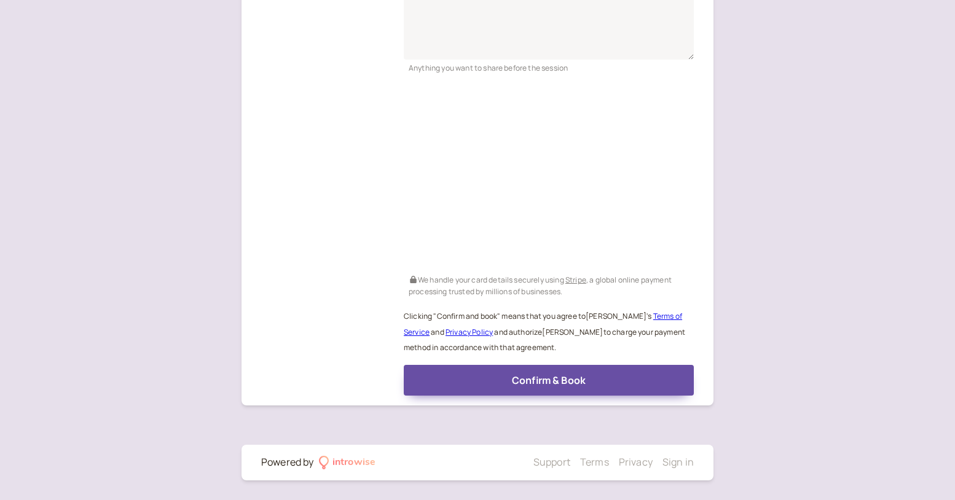
scroll to position [0, 0]
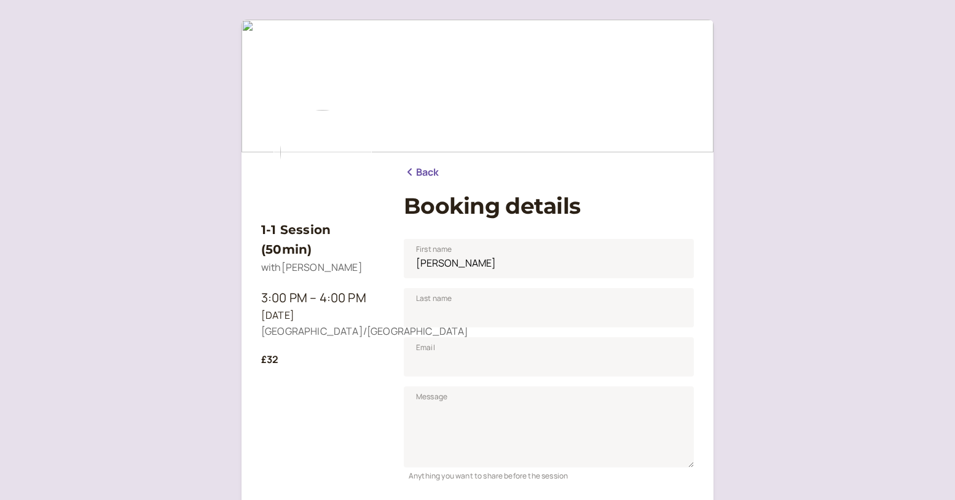
click at [420, 177] on link "Back" at bounding box center [422, 173] width 36 height 16
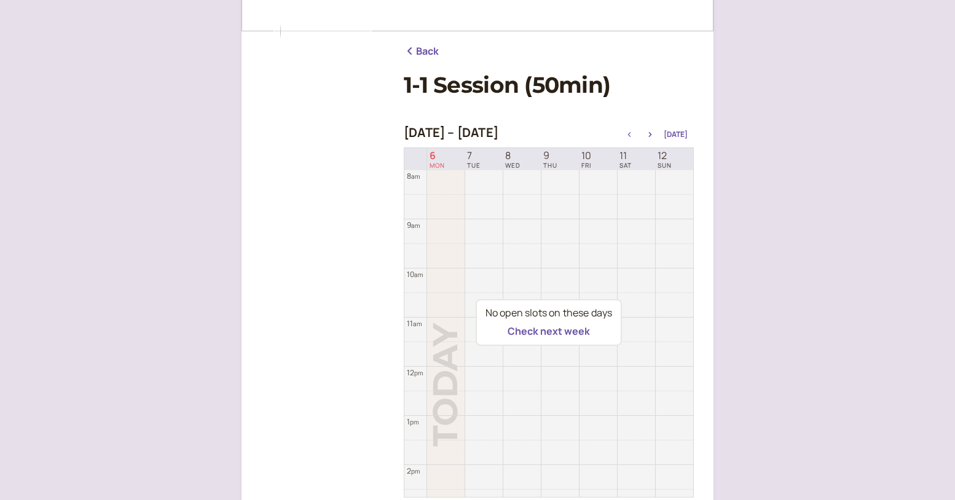
scroll to position [139, 0]
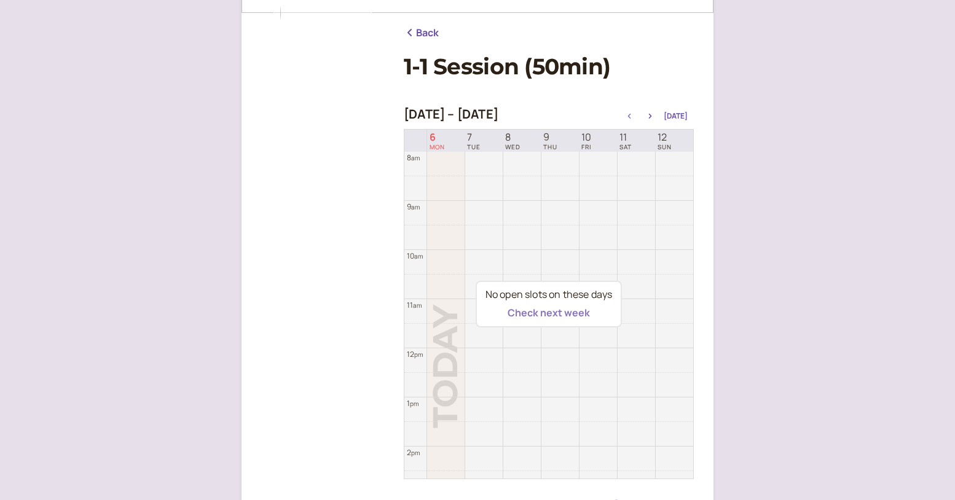
click at [562, 315] on button "Check next week" at bounding box center [549, 312] width 82 height 11
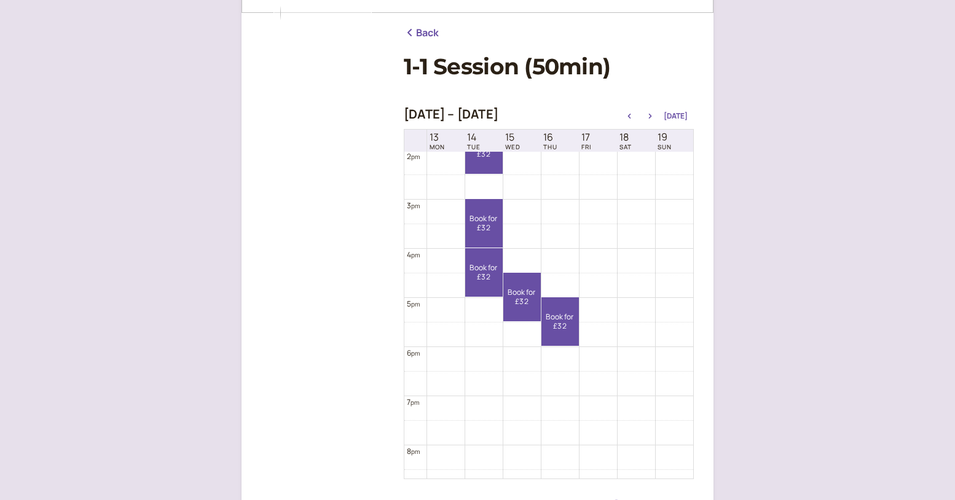
scroll to position [721, 0]
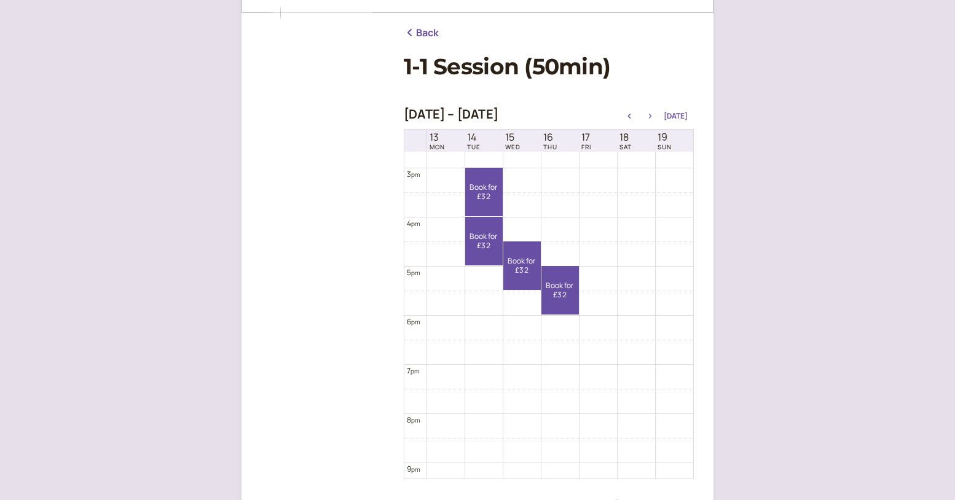
click at [652, 118] on icon "button" at bounding box center [650, 116] width 3 height 5
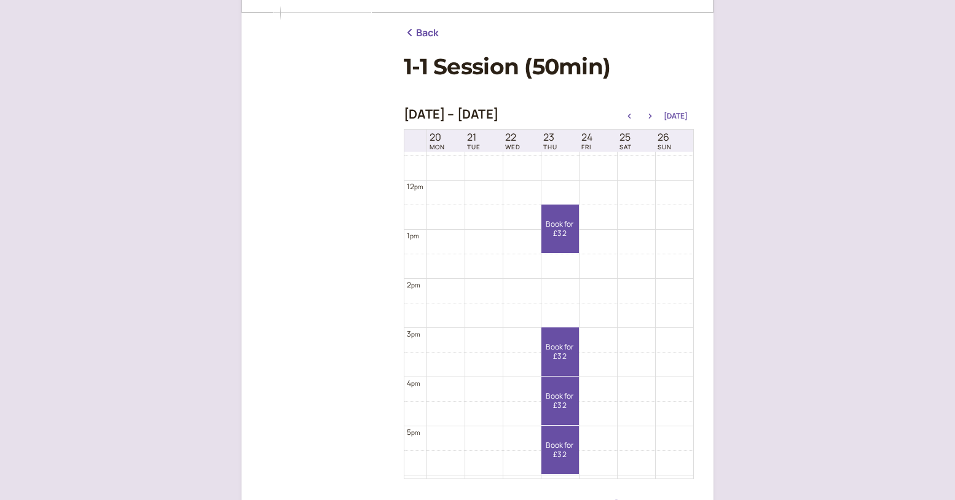
scroll to position [624, 0]
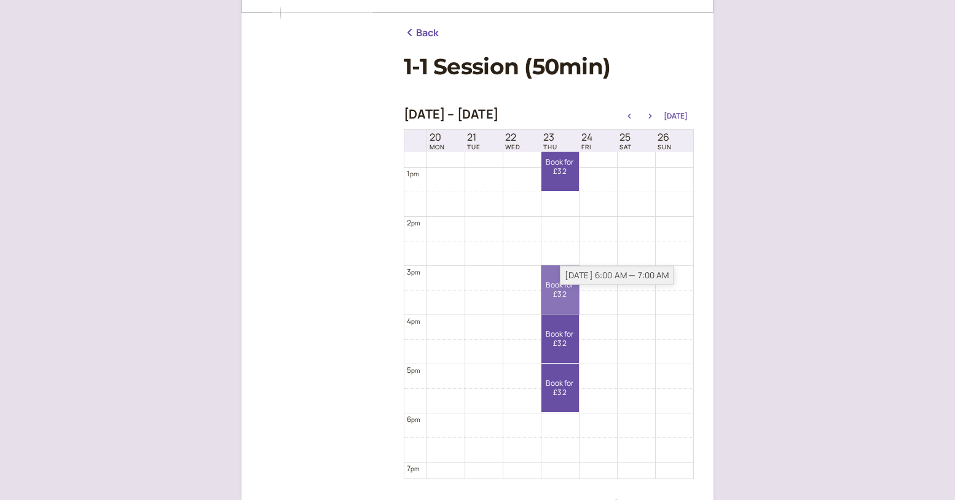
click at [568, 288] on link "Book for £32 £32" at bounding box center [559, 289] width 37 height 49
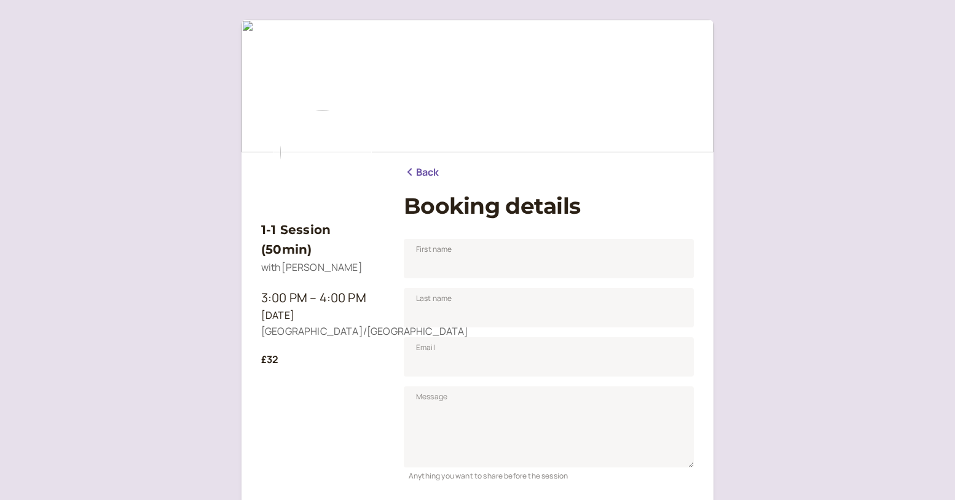
click at [424, 175] on link "Back" at bounding box center [422, 173] width 36 height 16
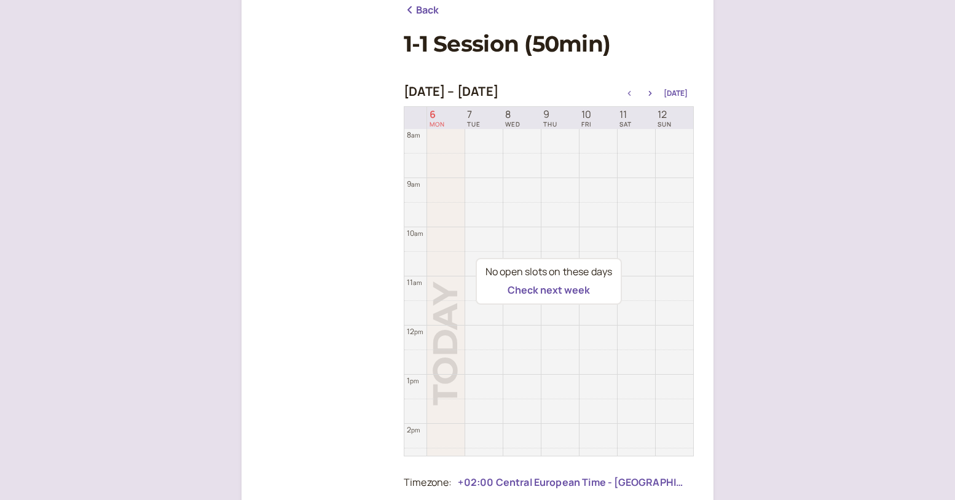
scroll to position [155, 0]
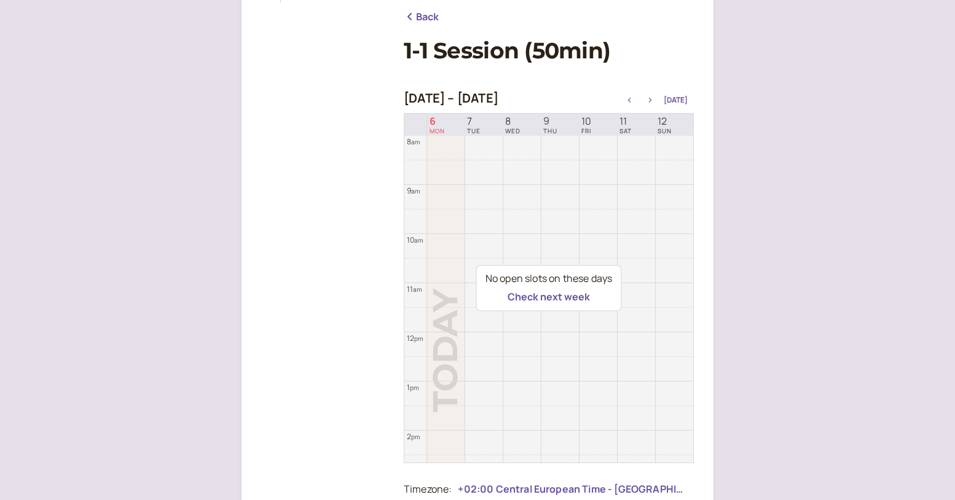
click at [652, 100] on icon "button" at bounding box center [650, 100] width 3 height 5
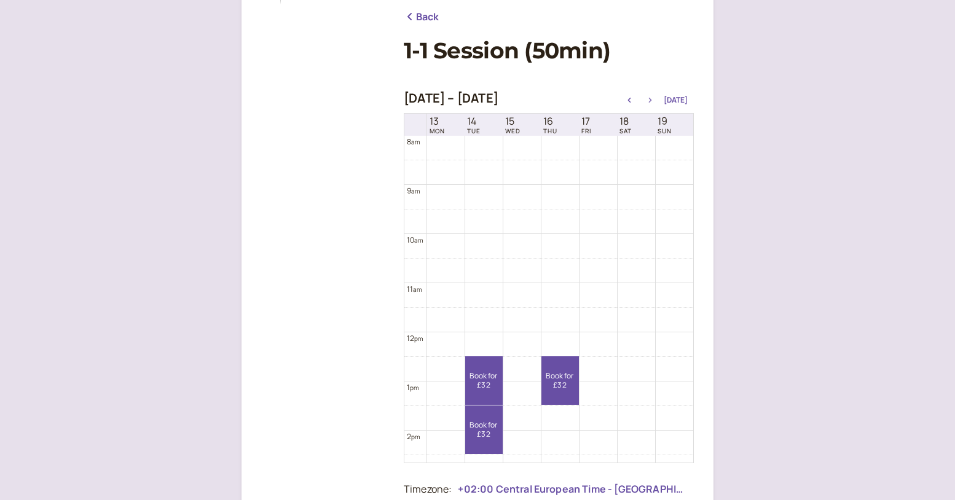
click at [652, 100] on icon "button" at bounding box center [650, 100] width 3 height 5
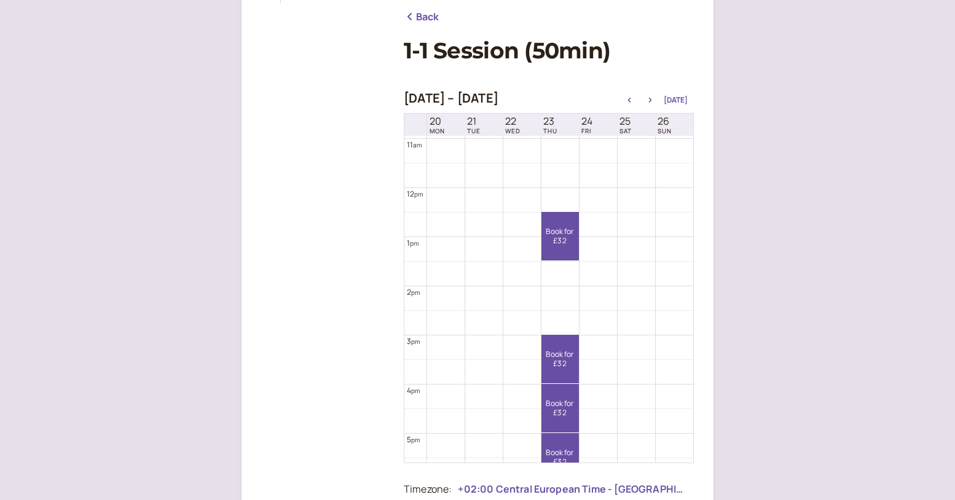
scroll to position [536, 0]
click at [571, 348] on link "Book for £32 £32" at bounding box center [559, 361] width 37 height 49
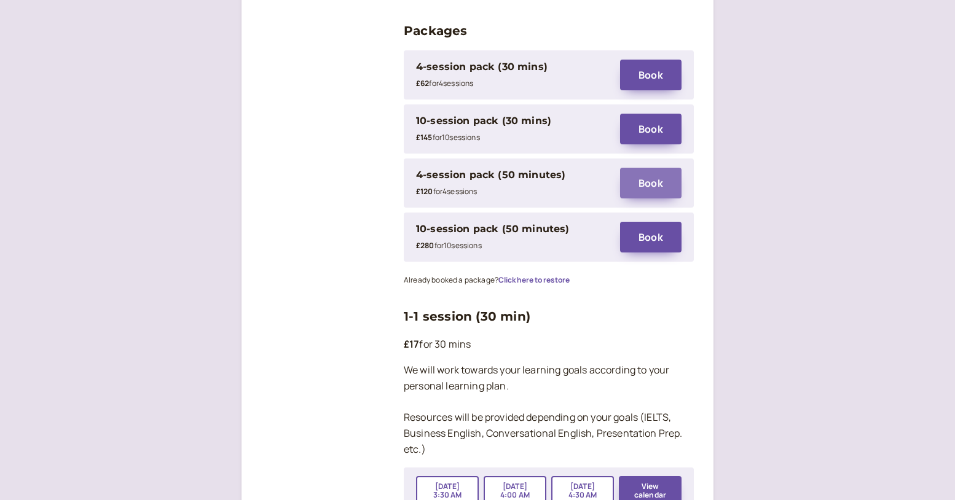
scroll to position [1749, 0]
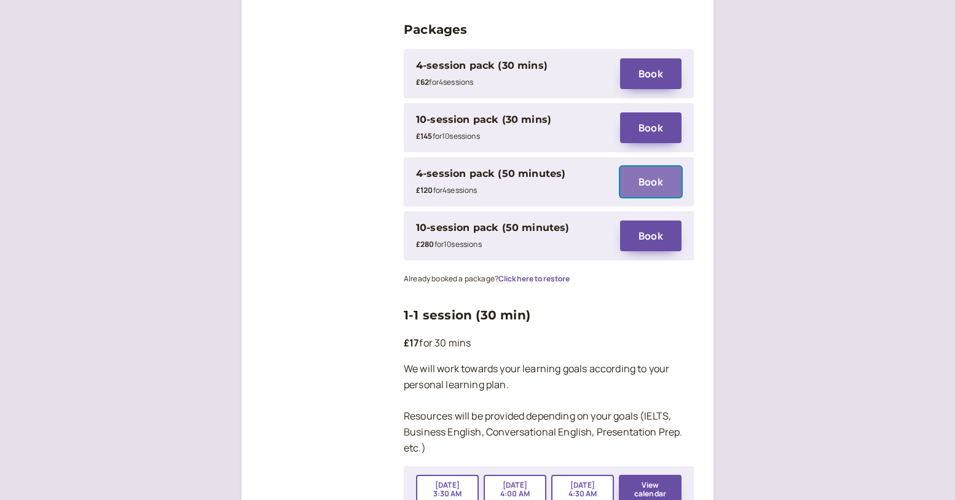
click at [645, 167] on button "Book" at bounding box center [650, 182] width 61 height 31
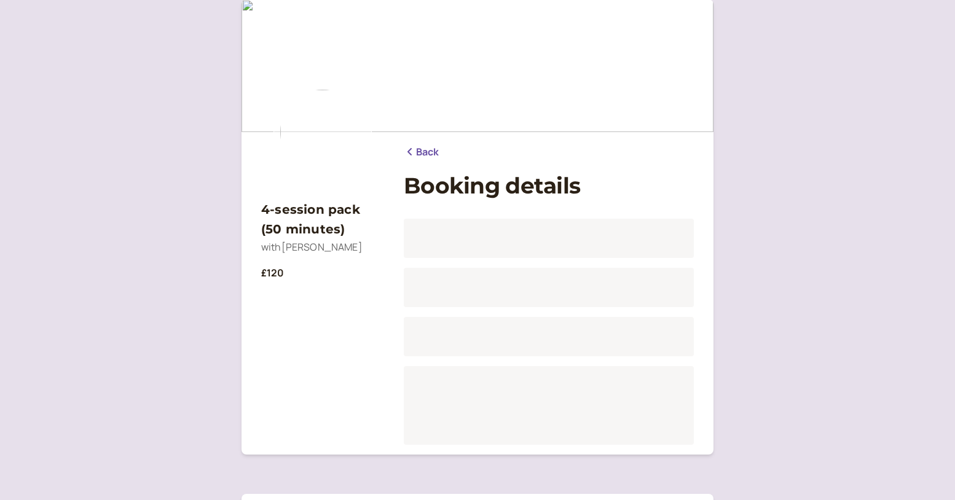
scroll to position [69, 0]
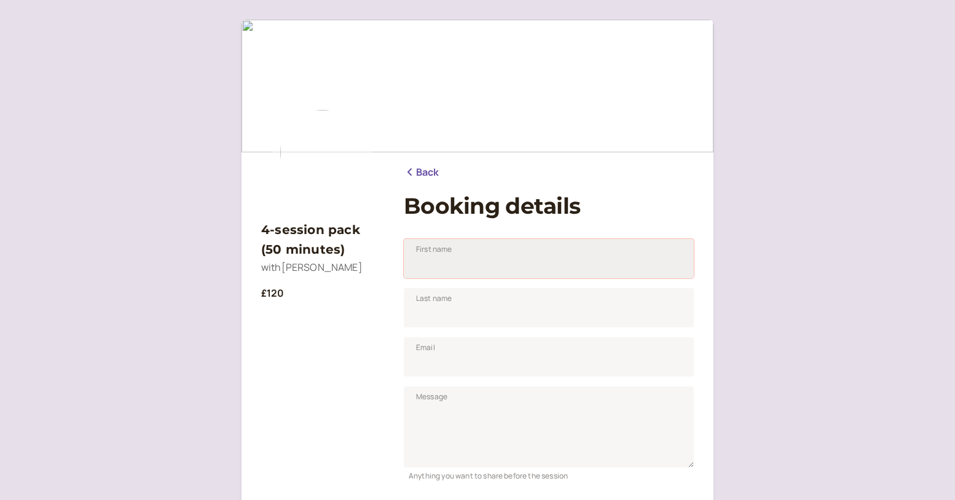
click at [534, 258] on input "First name" at bounding box center [549, 258] width 290 height 39
click at [496, 258] on input "First name" at bounding box center [549, 258] width 290 height 39
type input "[PERSON_NAME]"
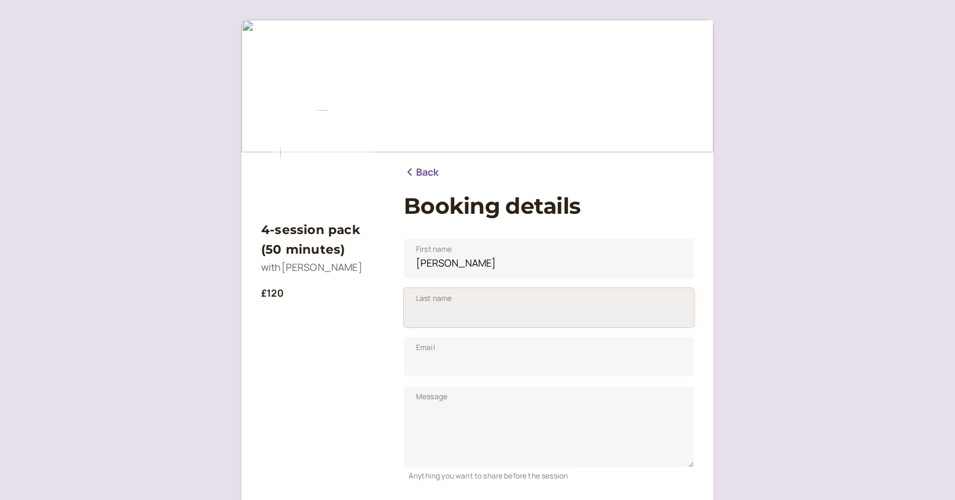
click at [465, 315] on input "Last name" at bounding box center [549, 307] width 290 height 39
click at [463, 318] on input "Last name" at bounding box center [549, 307] width 290 height 39
type input "Mola-Ogli"
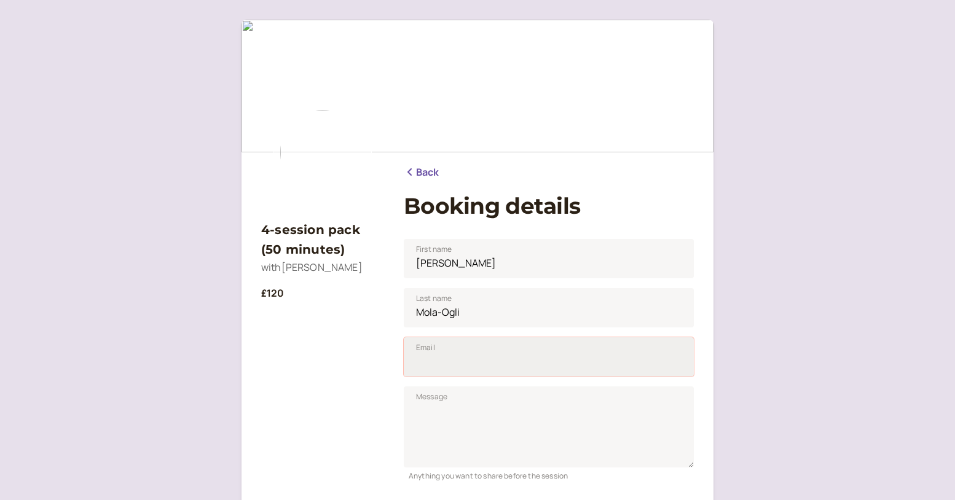
click at [467, 359] on input "Email" at bounding box center [549, 356] width 290 height 39
click at [504, 391] on textarea "Message" at bounding box center [549, 426] width 290 height 81
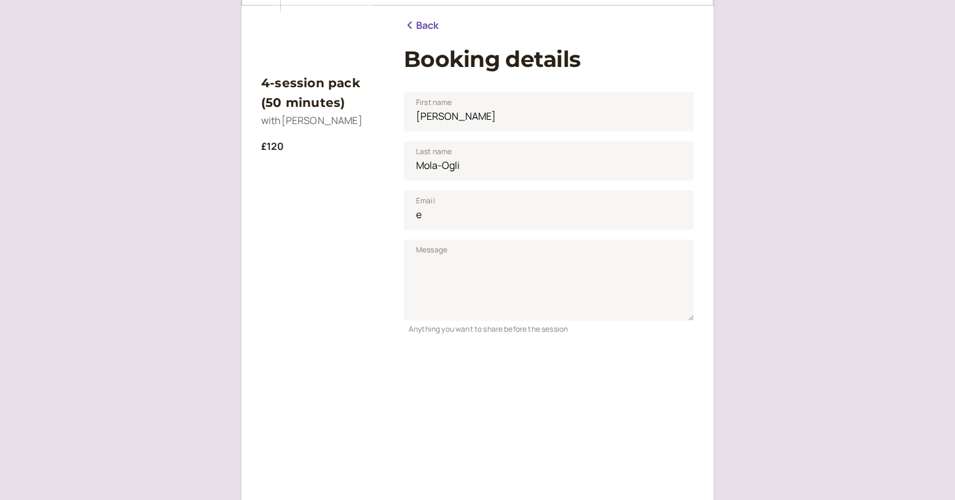
scroll to position [145, 0]
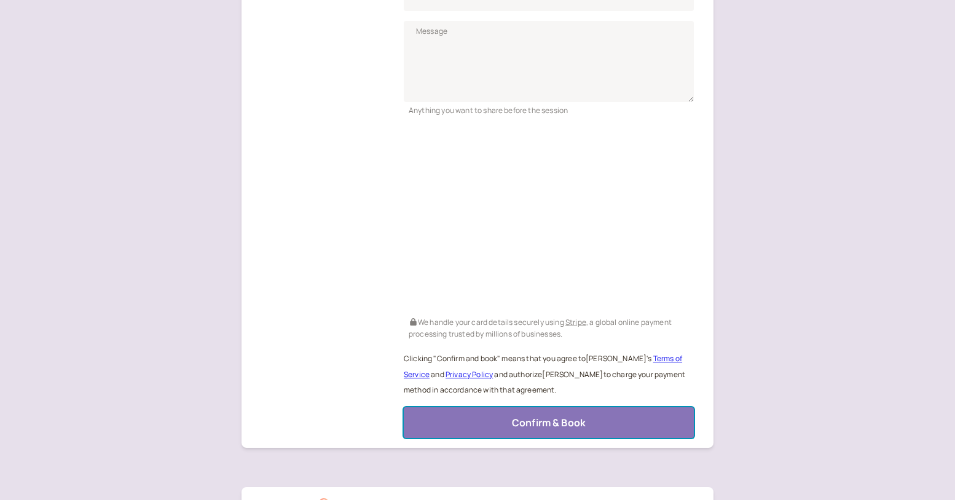
click at [509, 411] on button "Confirm & Book" at bounding box center [549, 422] width 290 height 31
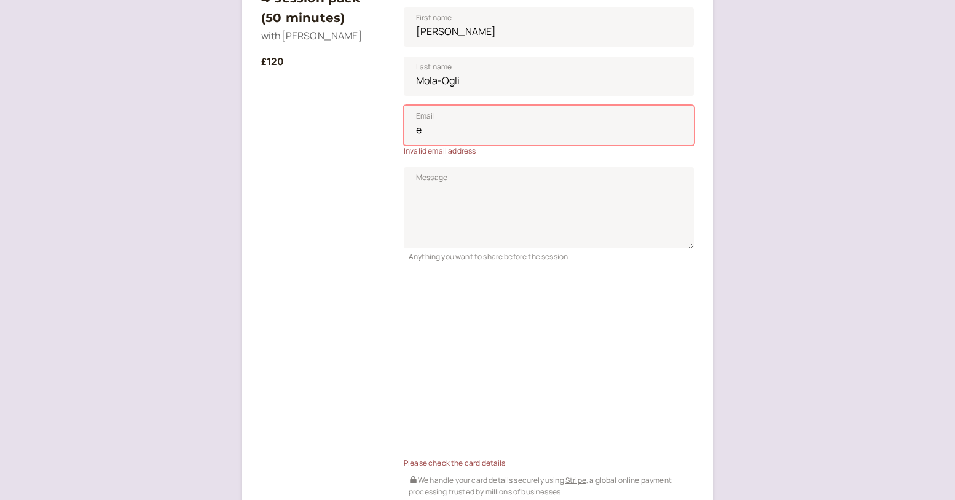
scroll to position [205, 0]
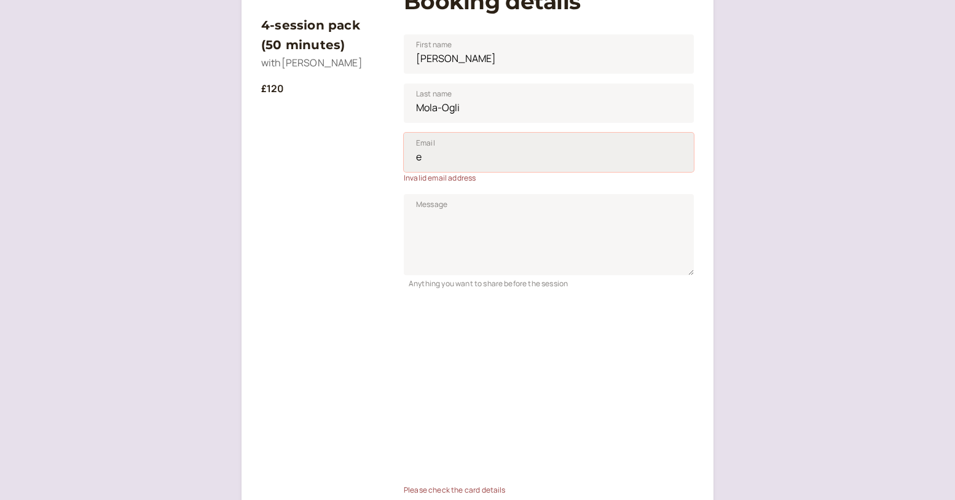
click at [458, 167] on input "e" at bounding box center [549, 152] width 290 height 39
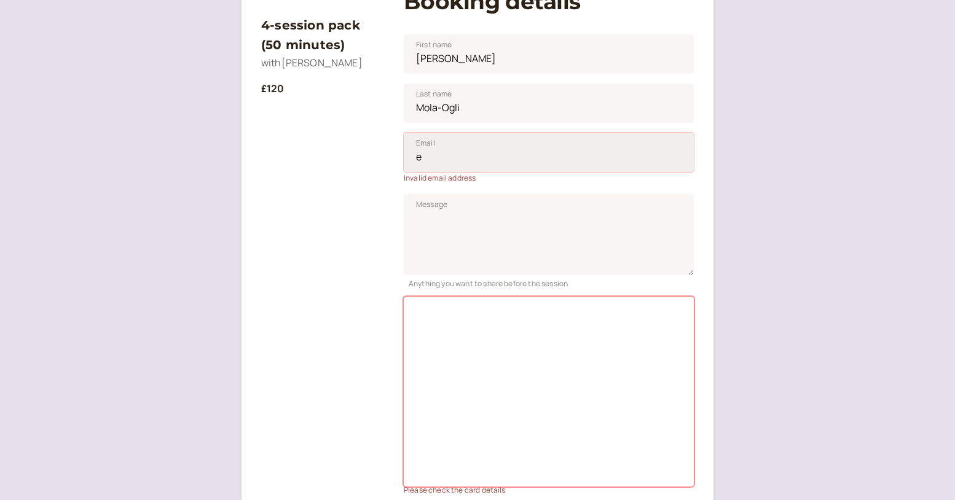
type input "[EMAIL_ADDRESS][DOMAIN_NAME]"
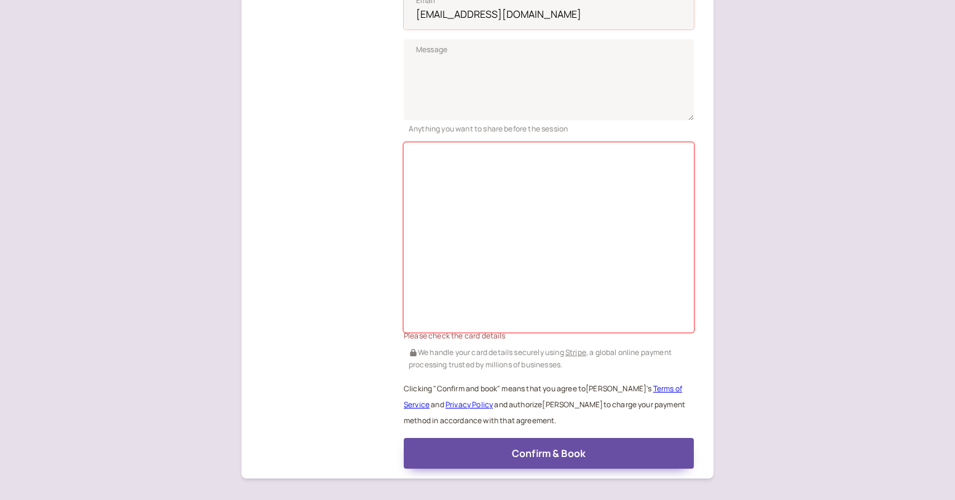
scroll to position [389, 0]
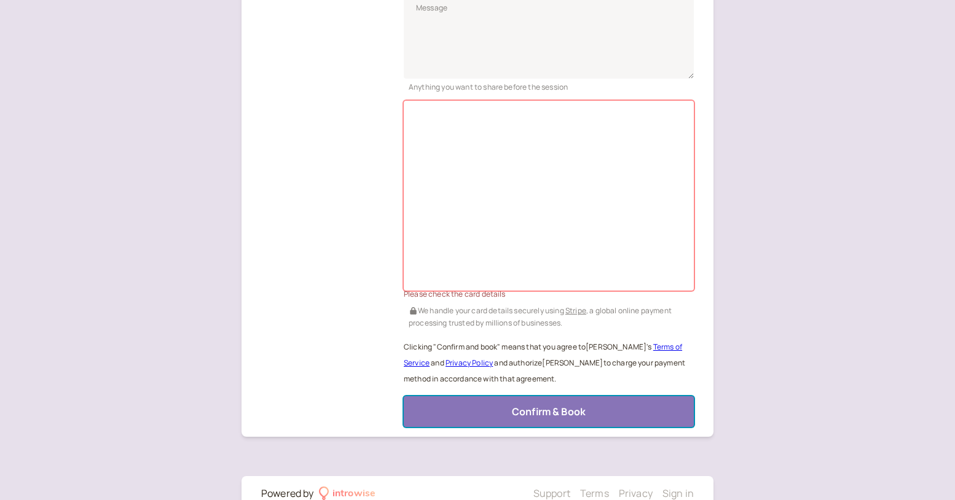
click at [546, 407] on span "Confirm & Book" at bounding box center [549, 412] width 74 height 14
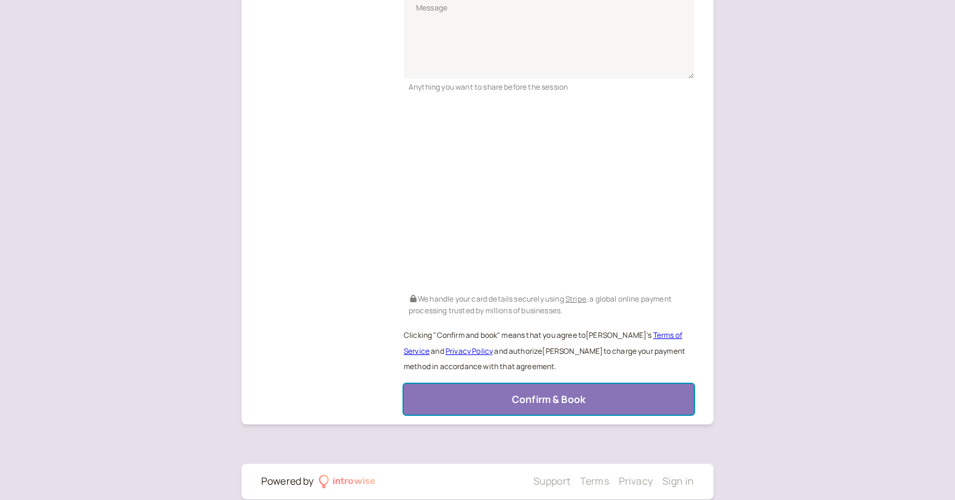
click at [541, 398] on span "Confirm & Book" at bounding box center [549, 400] width 74 height 14
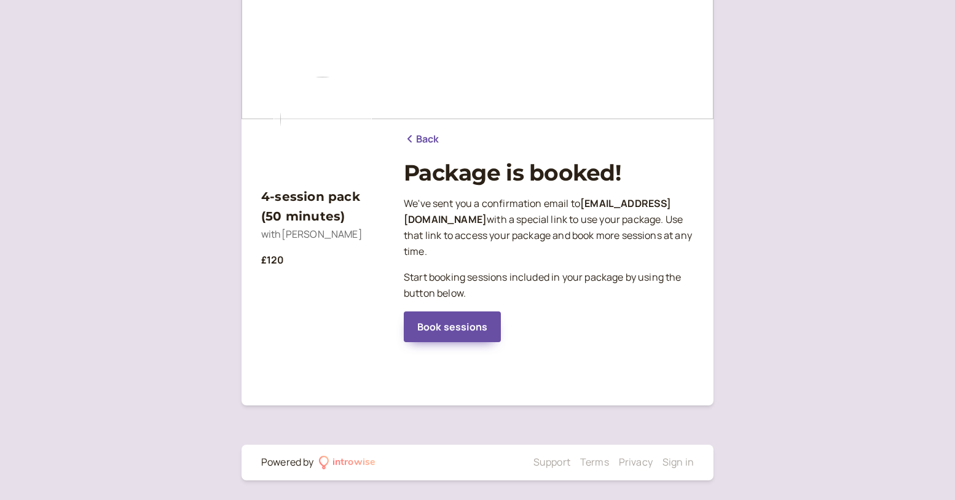
scroll to position [33, 0]
click at [454, 314] on link "Book sessions" at bounding box center [452, 327] width 97 height 31
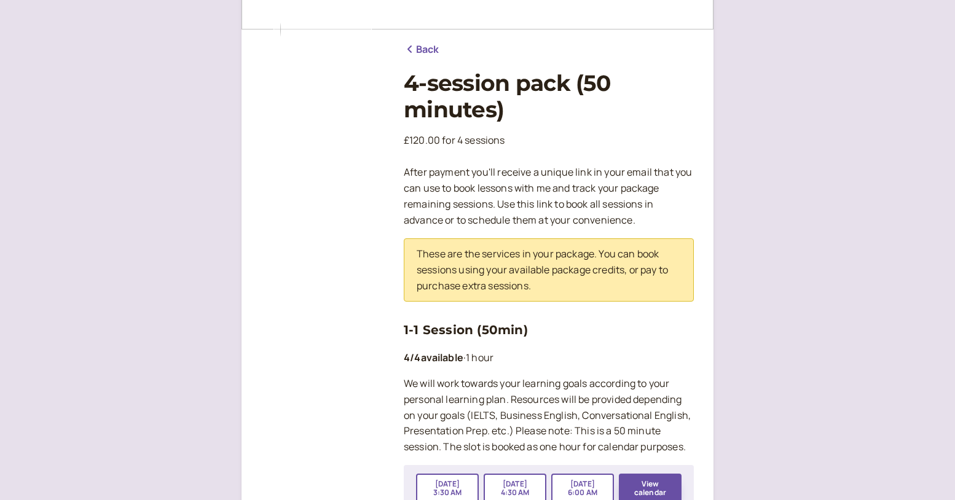
scroll to position [297, 0]
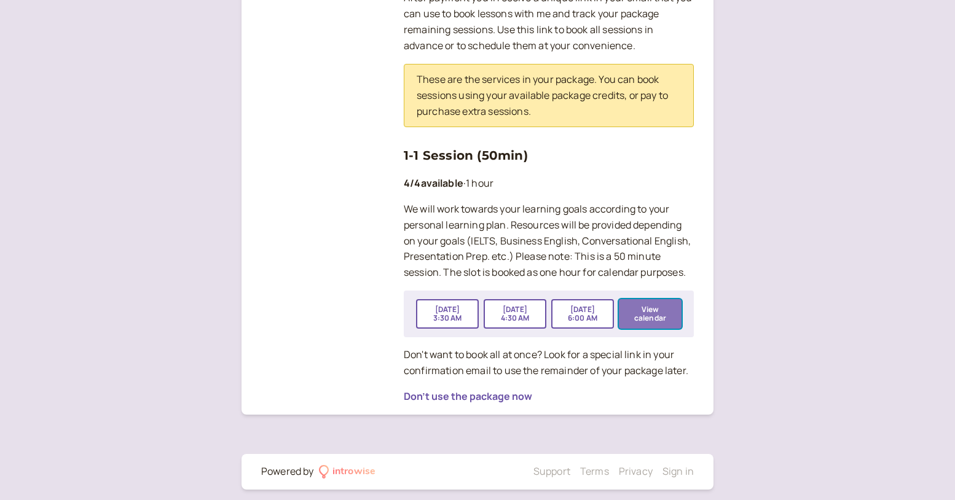
click at [646, 312] on button "View calendar" at bounding box center [650, 313] width 63 height 29
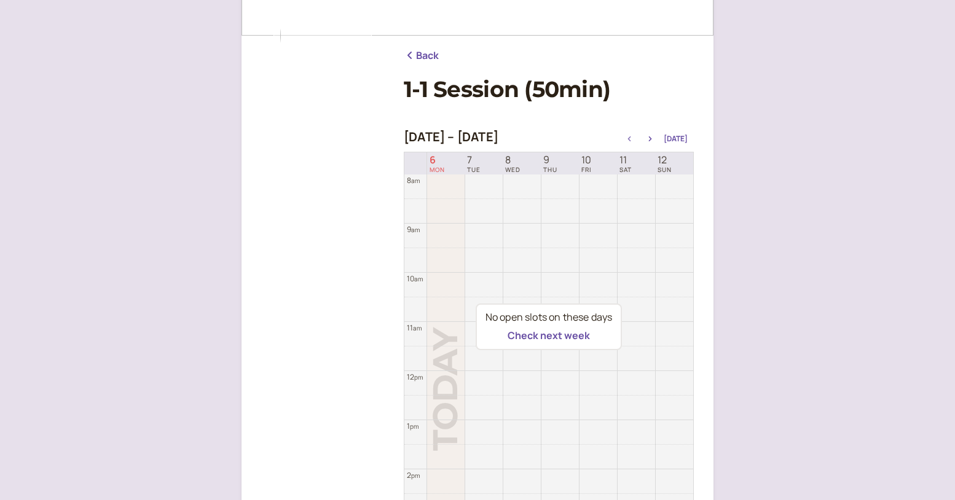
scroll to position [115, 0]
click at [654, 140] on icon "button" at bounding box center [650, 140] width 15 height 5
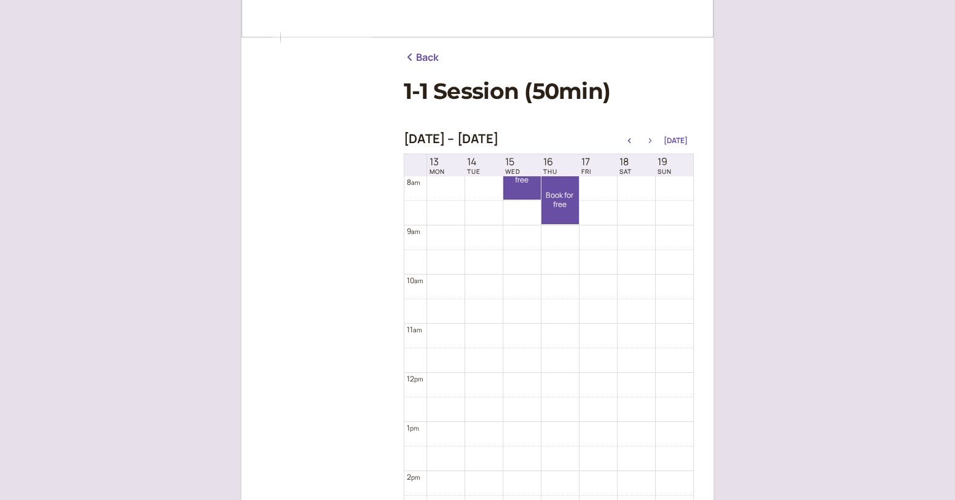
click at [654, 140] on icon "button" at bounding box center [650, 140] width 15 height 5
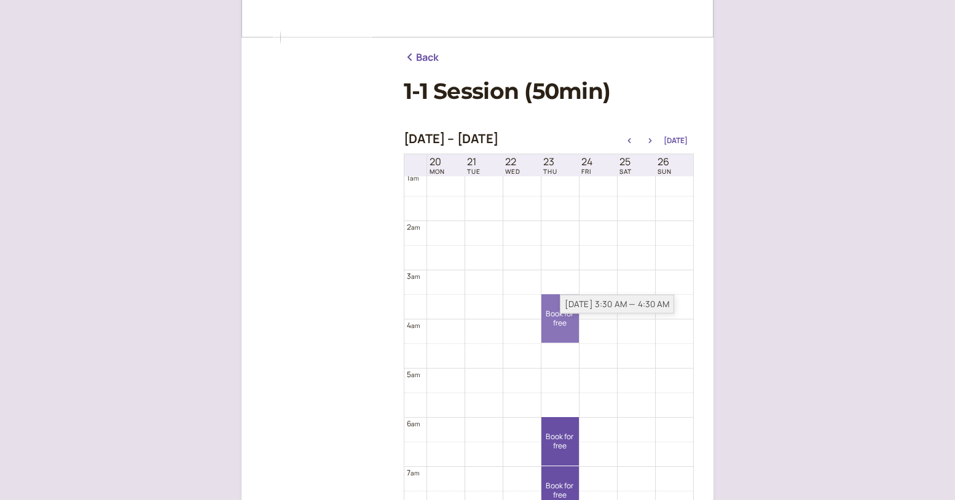
scroll to position [266, 0]
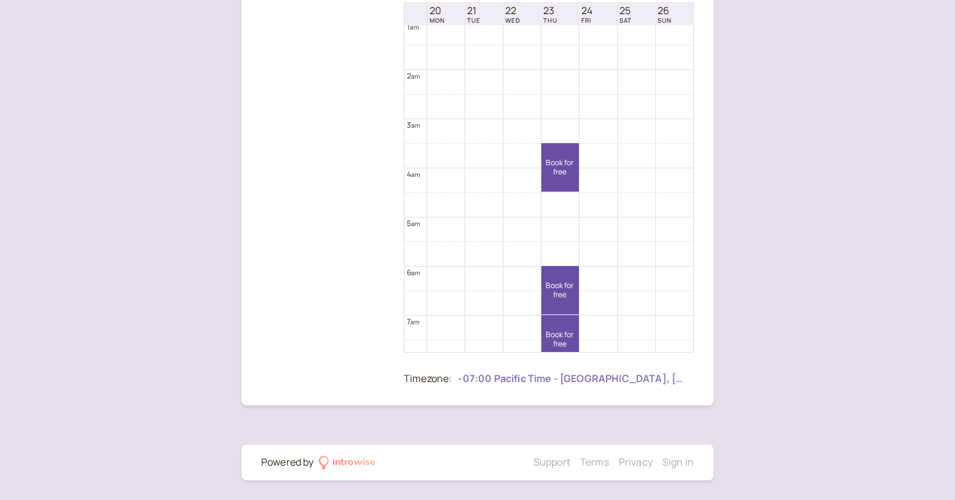
click at [556, 383] on div at bounding box center [573, 379] width 230 height 18
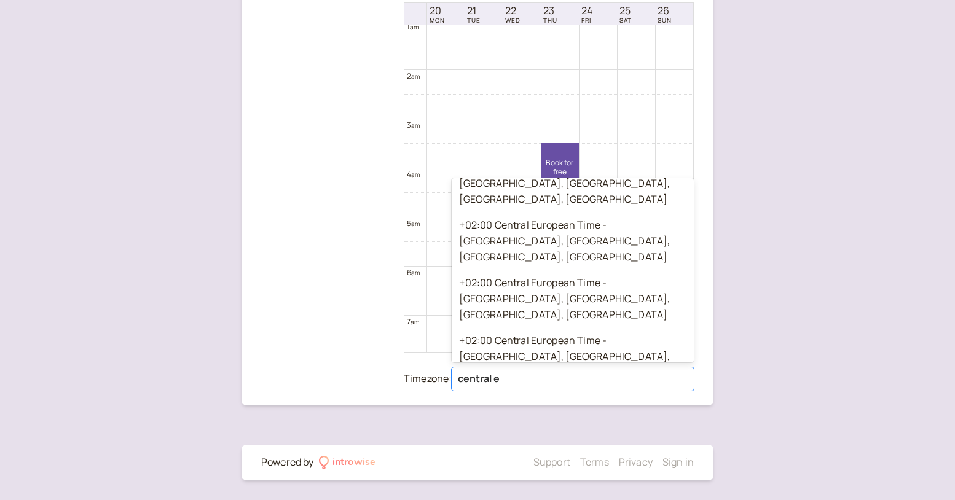
scroll to position [0, 0]
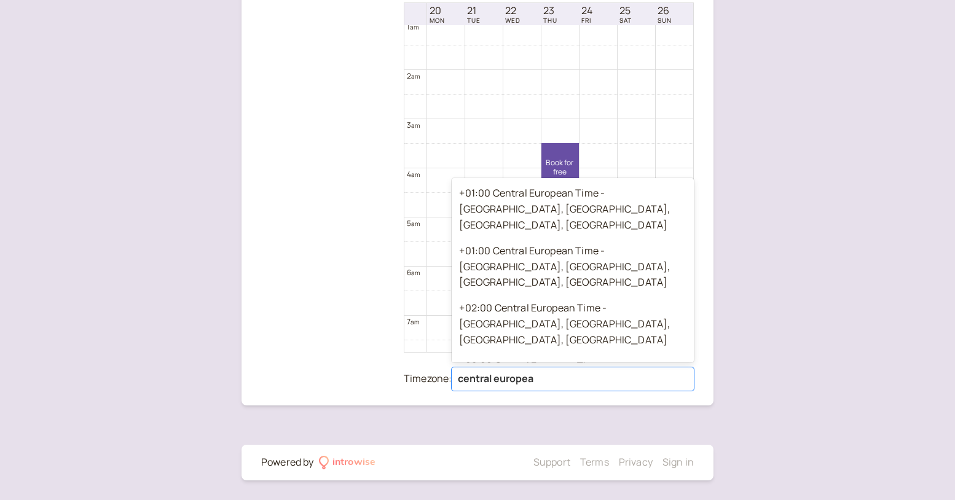
type input "central european"
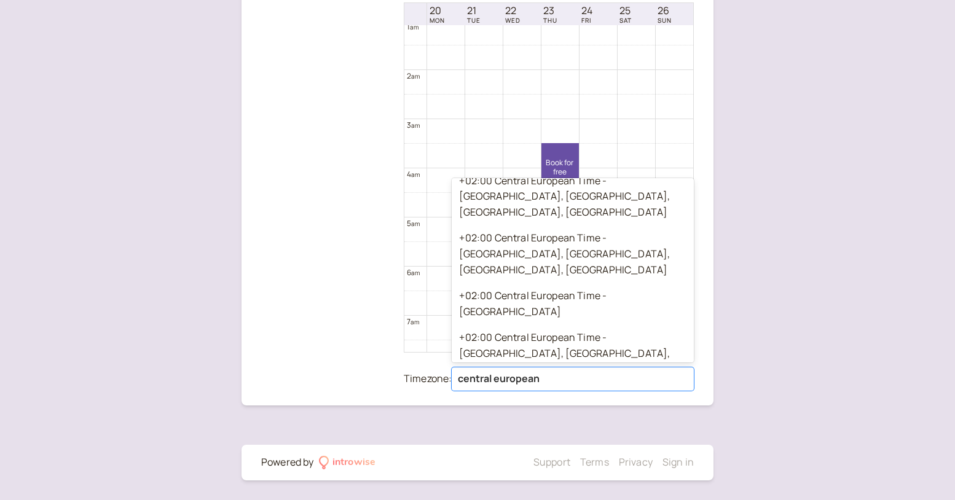
scroll to position [1116, 0]
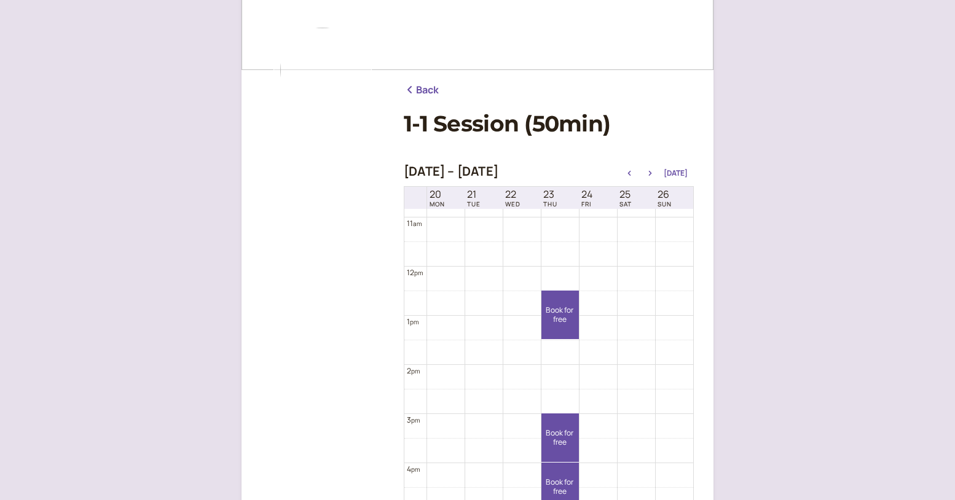
scroll to position [606, 0]
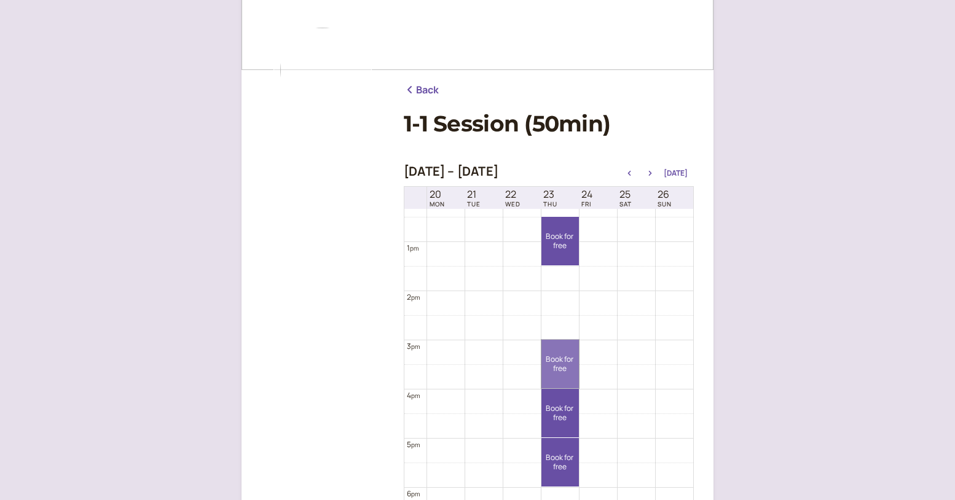
click at [561, 355] on link "Book for free free" at bounding box center [559, 364] width 37 height 49
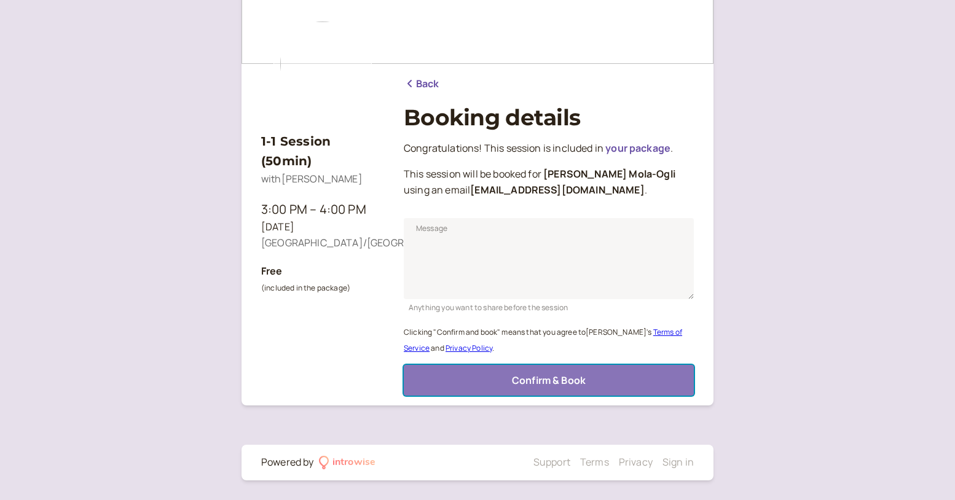
click at [550, 376] on span "Confirm & Book" at bounding box center [549, 381] width 74 height 14
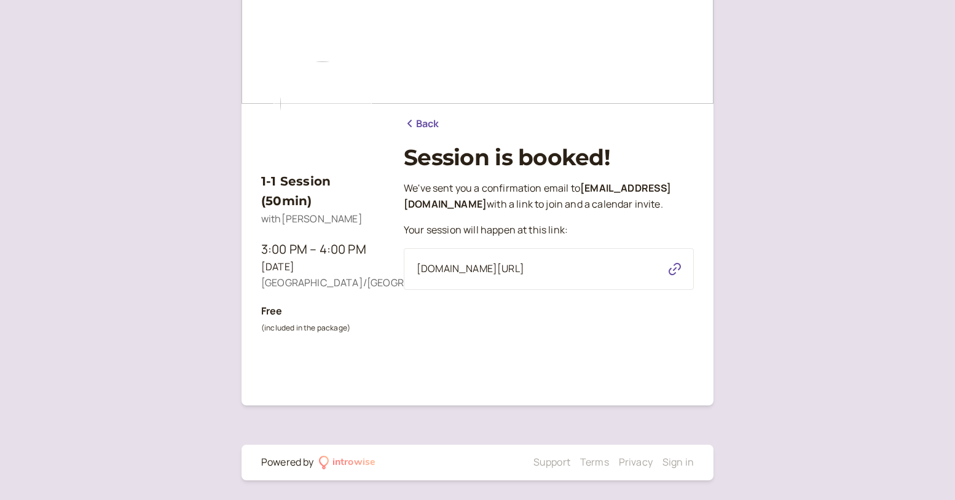
scroll to position [0, 0]
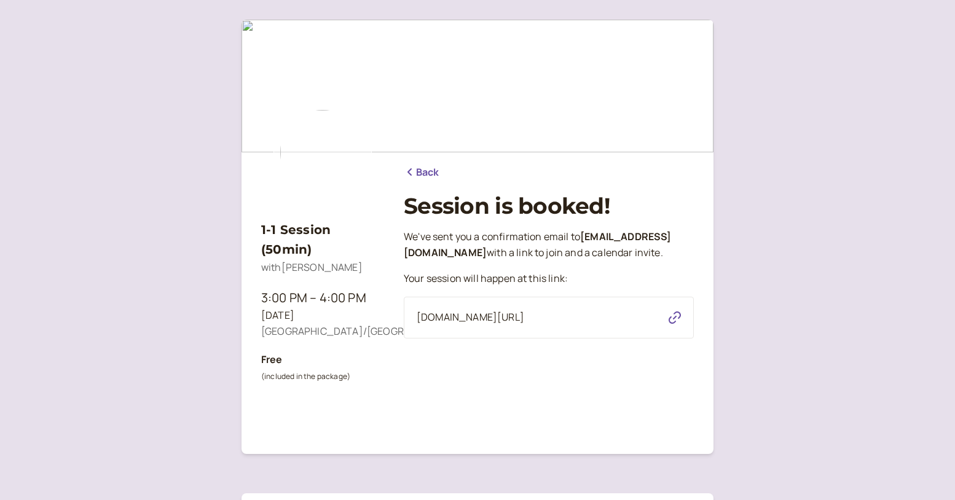
click at [430, 165] on link "Back" at bounding box center [422, 173] width 36 height 16
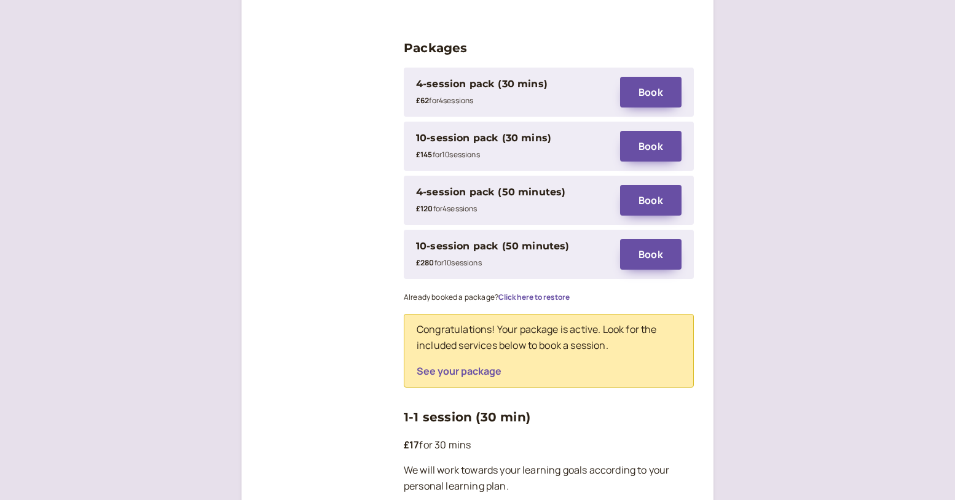
scroll to position [2220, 0]
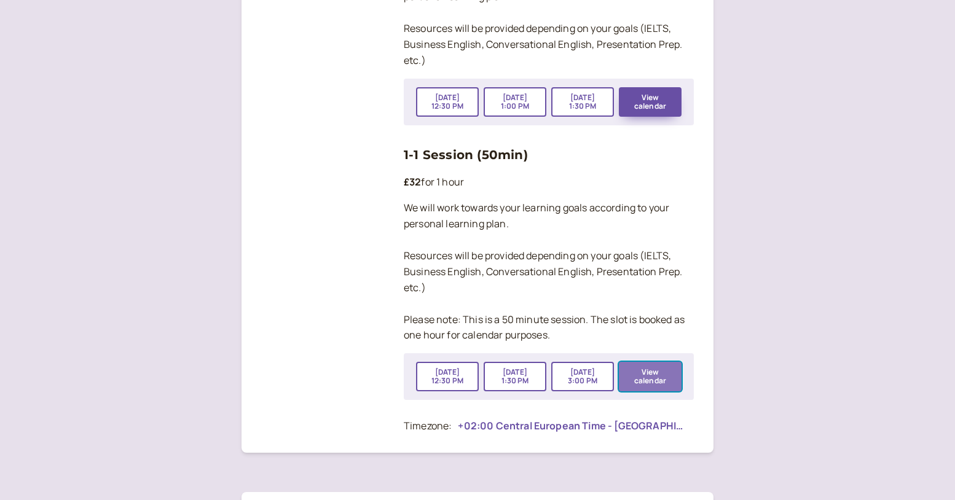
click at [641, 362] on button "View calendar" at bounding box center [650, 376] width 63 height 29
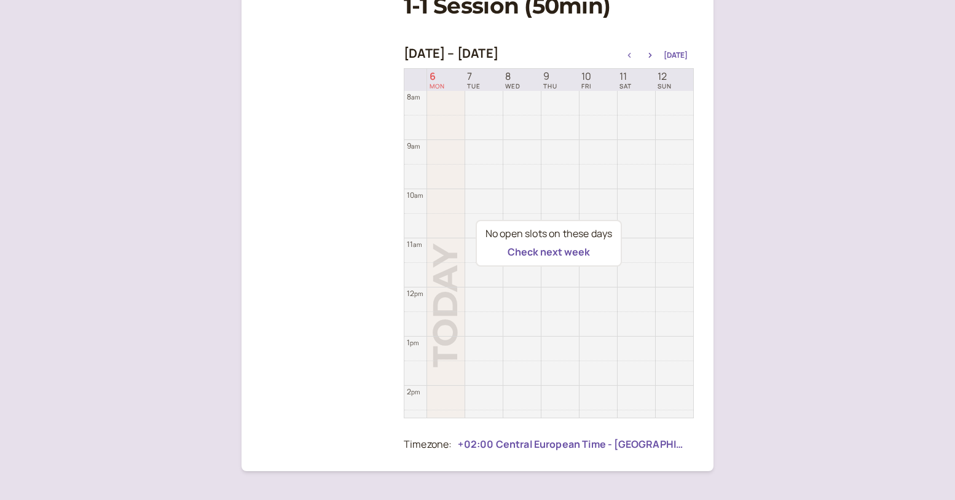
scroll to position [210, 0]
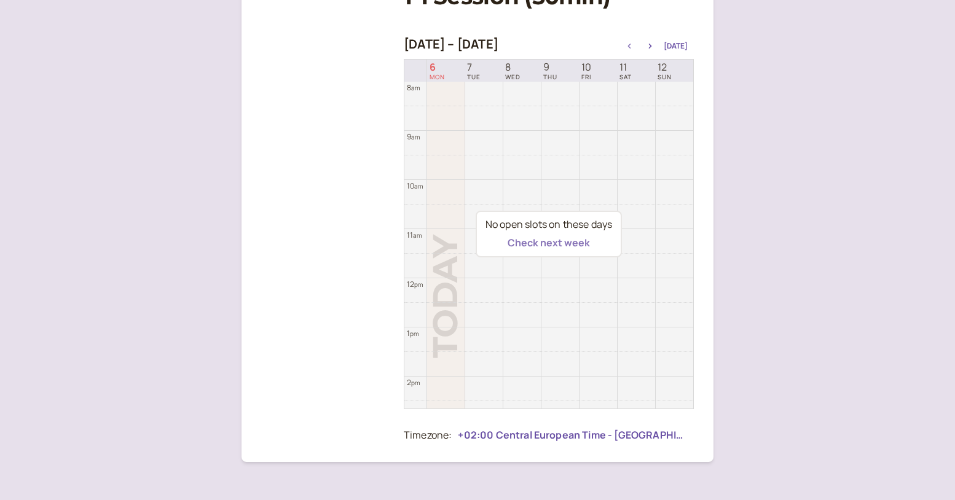
click at [569, 244] on button "Check next week" at bounding box center [549, 242] width 82 height 11
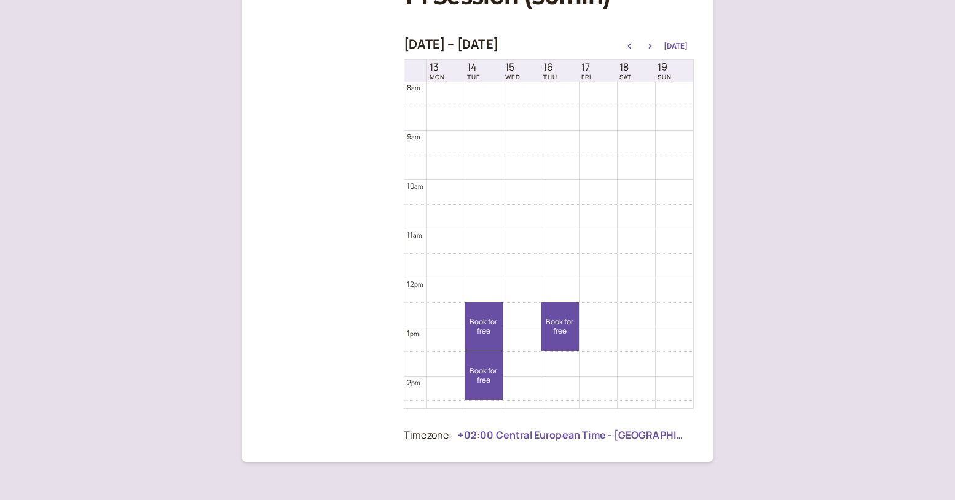
scroll to position [417, 0]
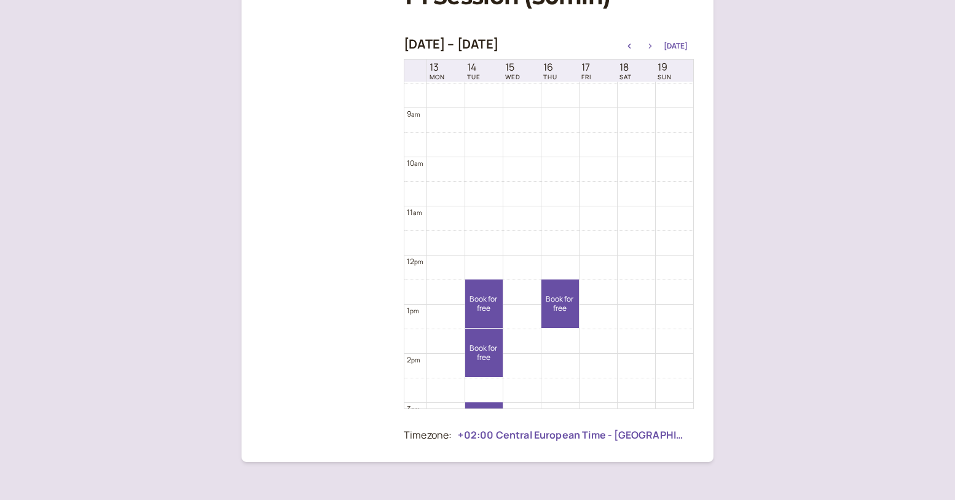
click at [651, 45] on icon "button" at bounding box center [650, 46] width 15 height 5
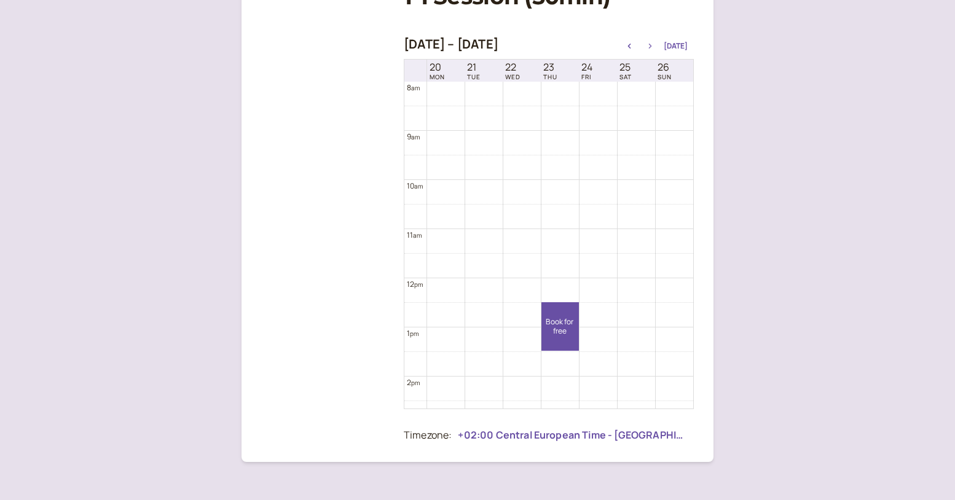
click at [651, 45] on icon "button" at bounding box center [650, 46] width 15 height 5
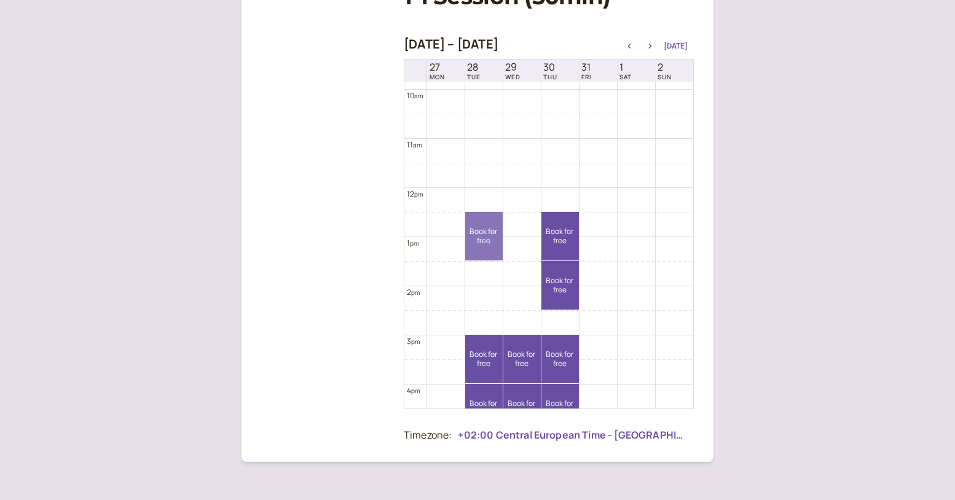
scroll to position [500, 0]
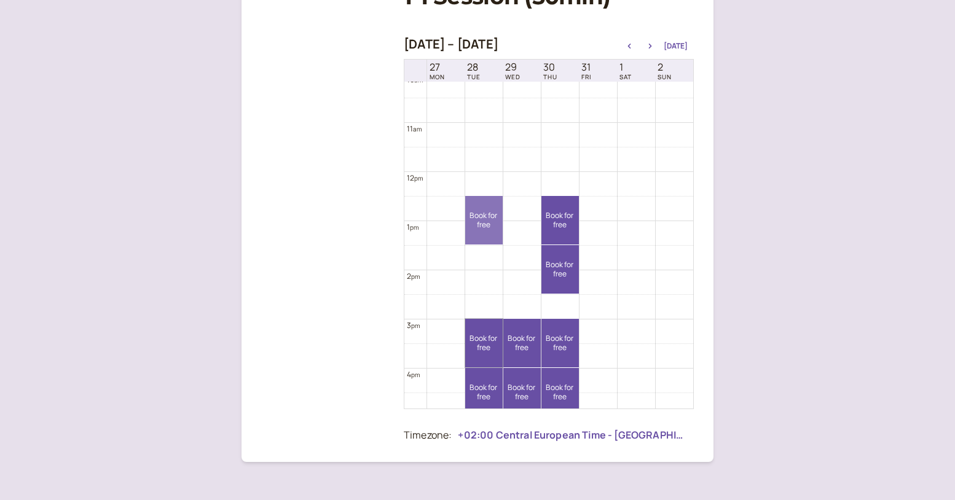
click at [491, 325] on link "Book for free free" at bounding box center [483, 343] width 37 height 49
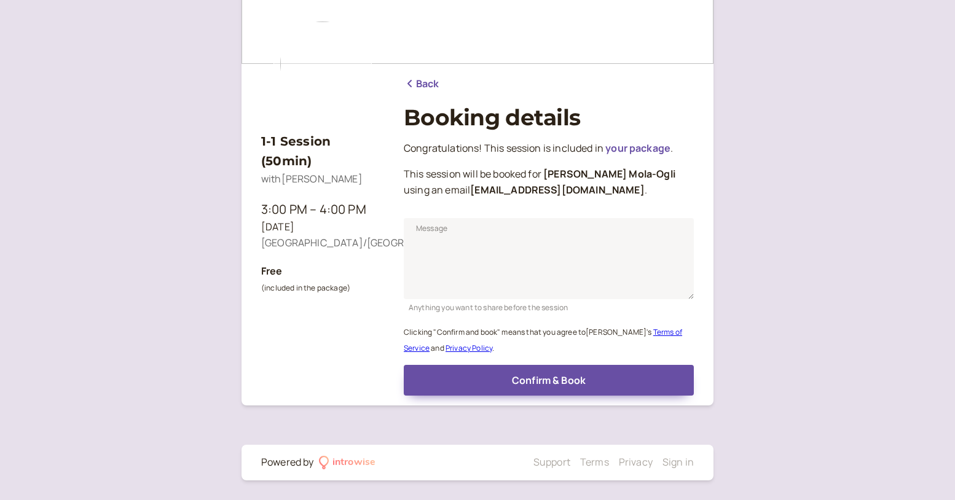
scroll to position [88, 0]
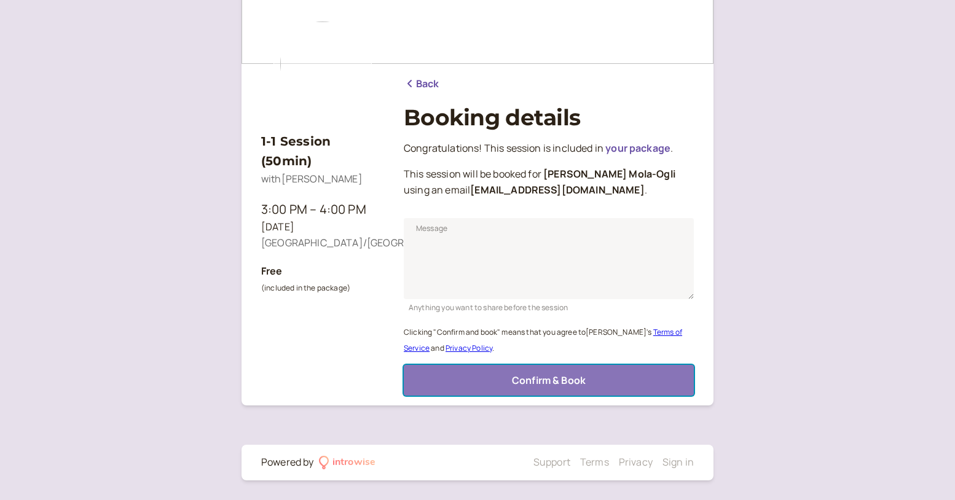
click at [520, 377] on span "Confirm & Book" at bounding box center [549, 381] width 74 height 14
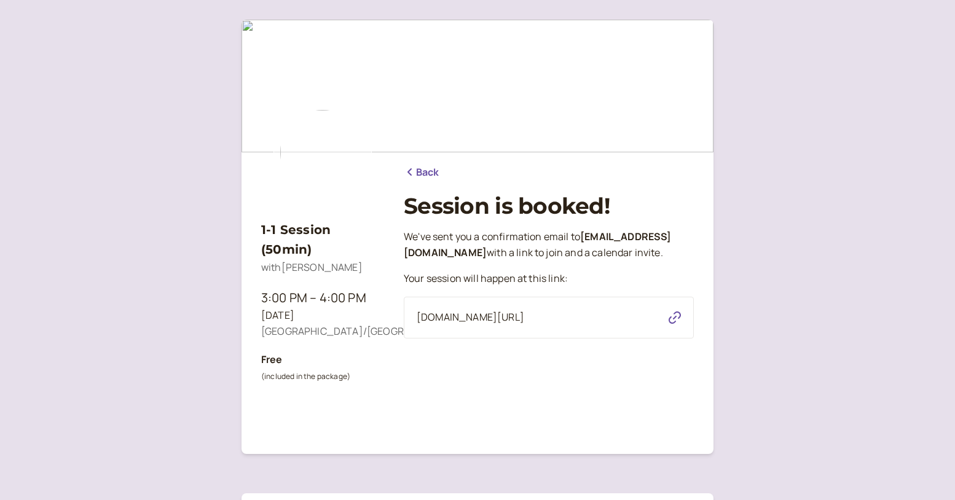
scroll to position [49, 0]
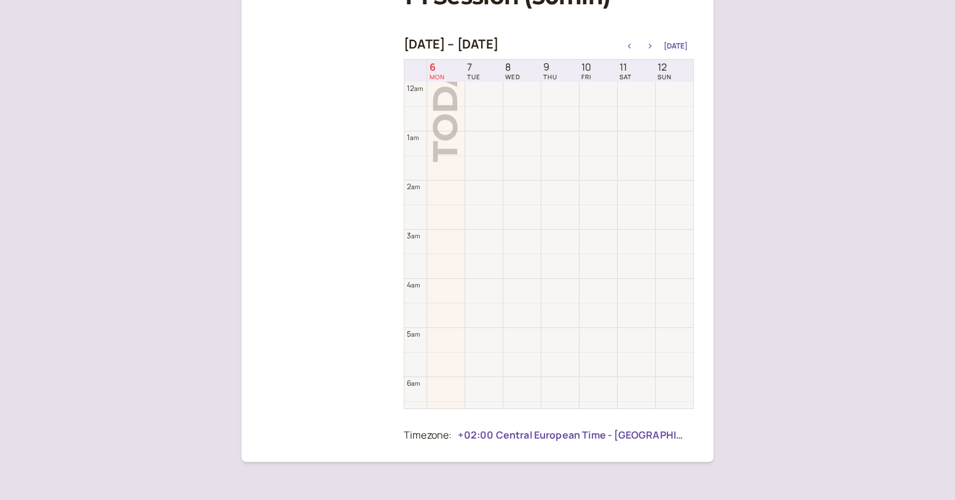
scroll to position [394, 0]
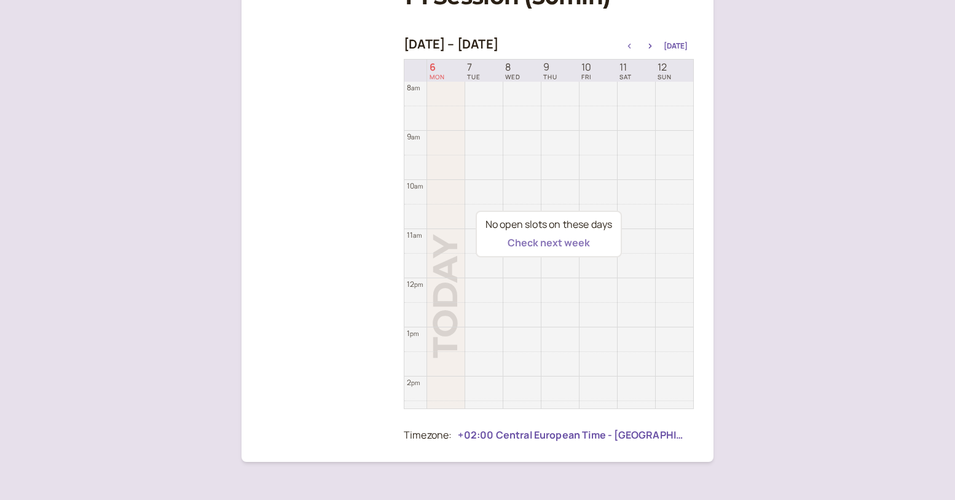
click at [547, 243] on button "Check next week" at bounding box center [549, 242] width 82 height 11
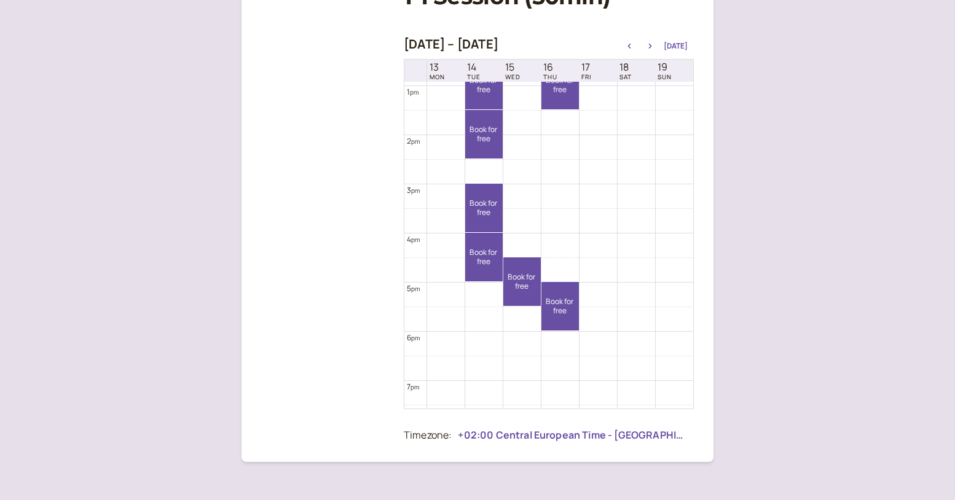
scroll to position [646, 0]
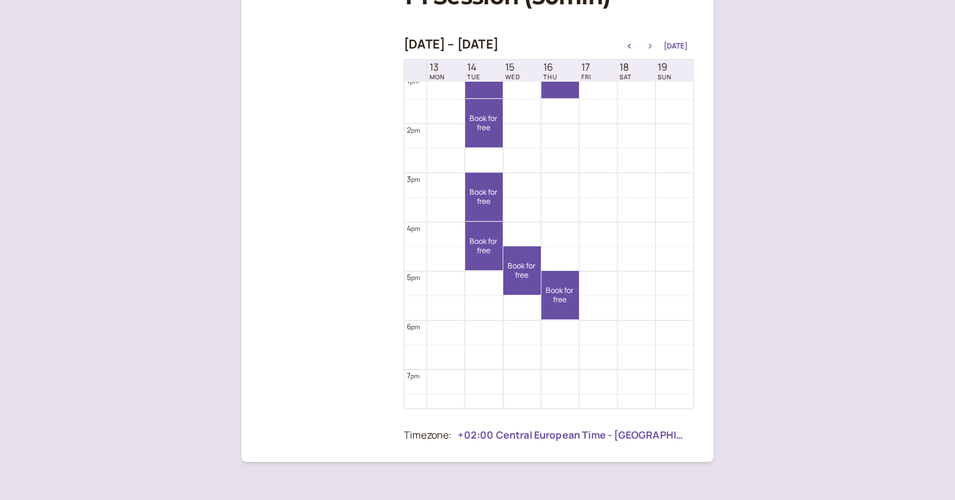
click at [653, 44] on icon "button" at bounding box center [650, 46] width 15 height 5
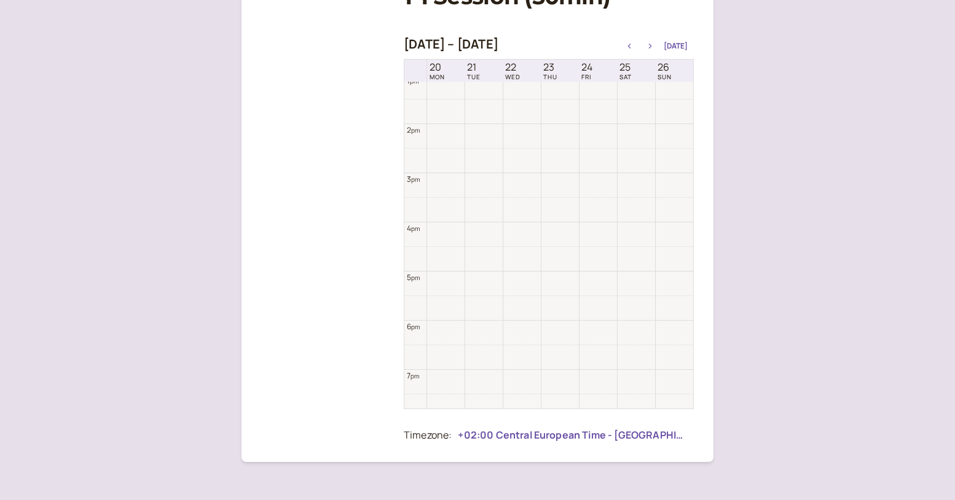
scroll to position [394, 0]
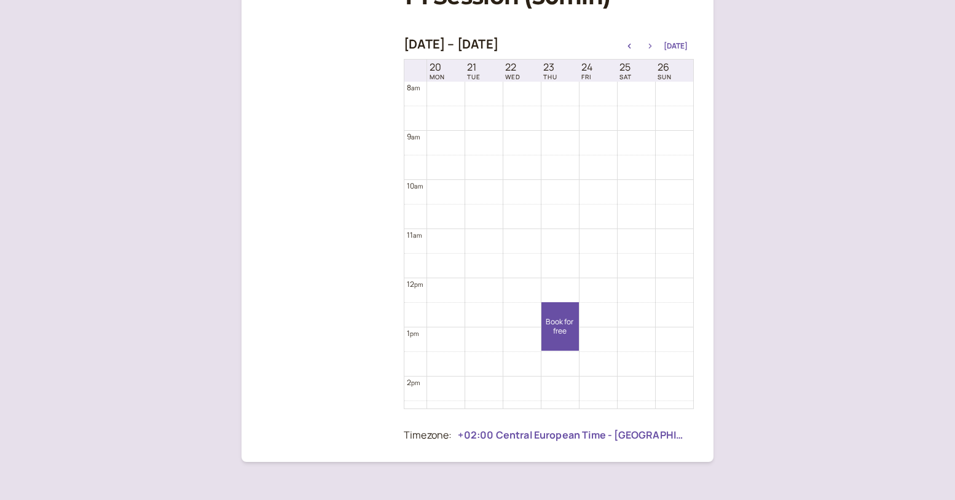
click at [652, 47] on icon "button" at bounding box center [650, 46] width 3 height 5
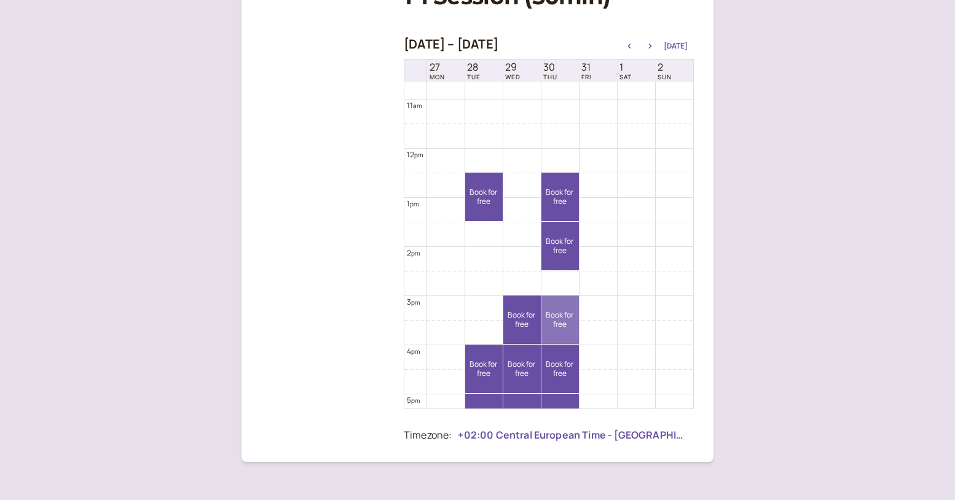
scroll to position [535, 0]
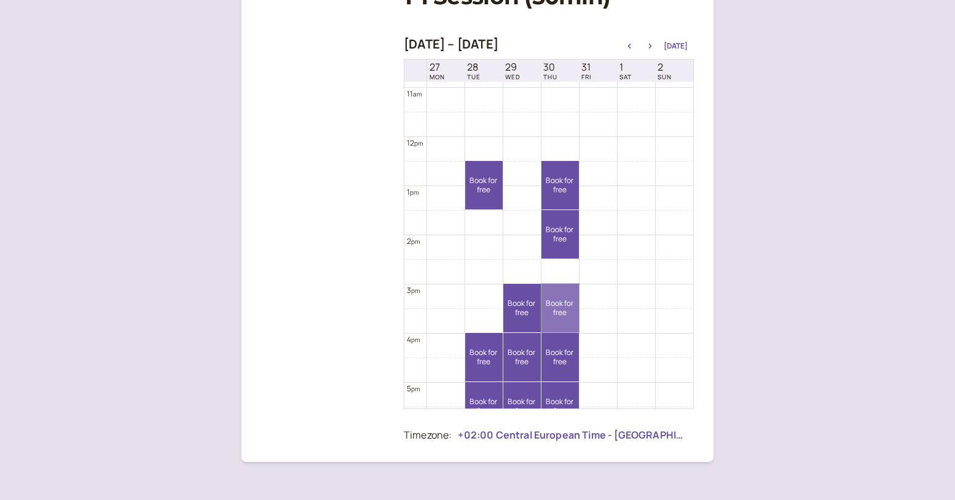
click at [566, 319] on link "Book for free free" at bounding box center [559, 308] width 37 height 49
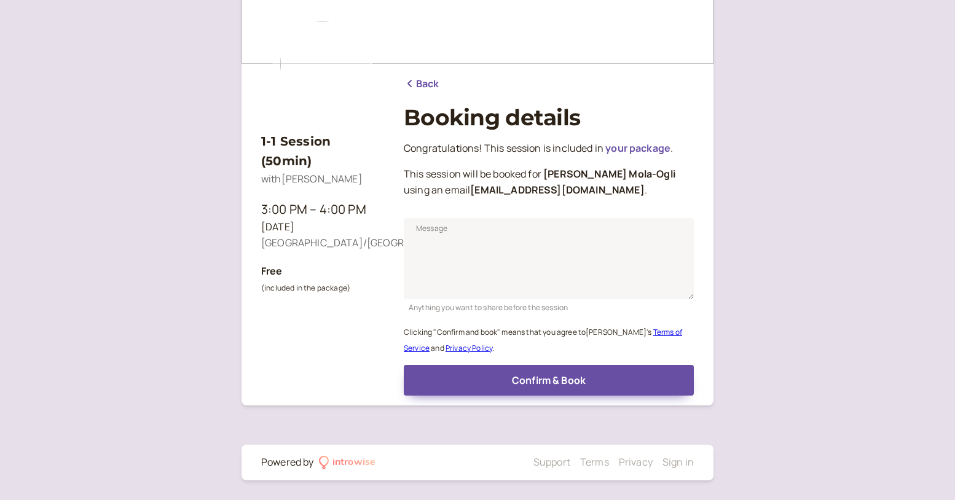
scroll to position [88, 0]
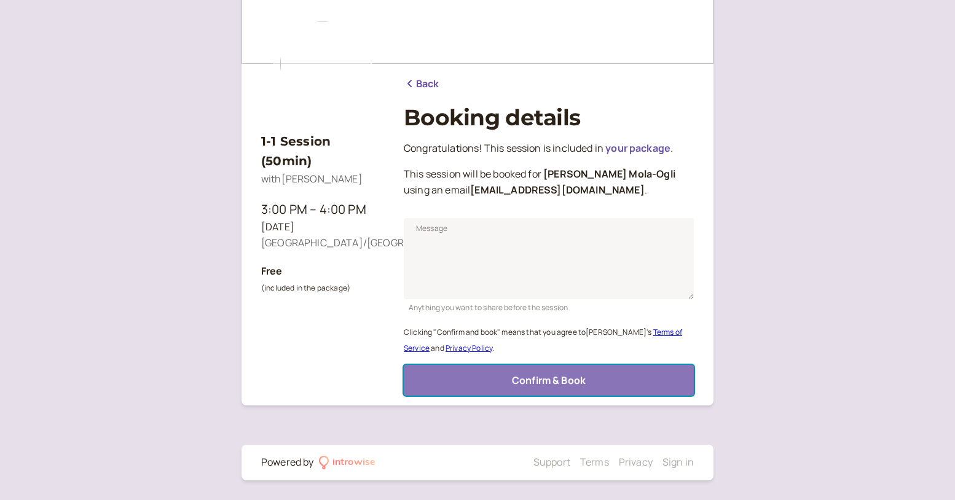
click at [528, 379] on span "Confirm & Book" at bounding box center [549, 381] width 74 height 14
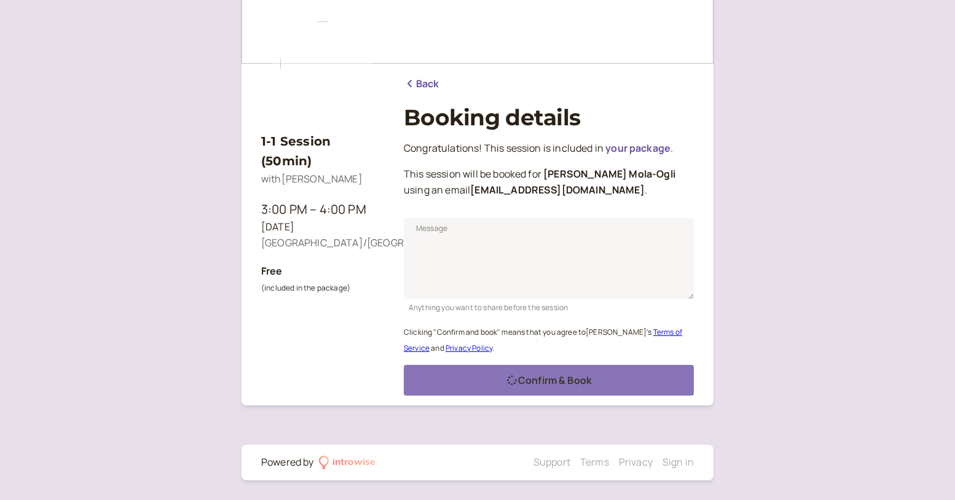
scroll to position [49, 0]
